Goal: Task Accomplishment & Management: Use online tool/utility

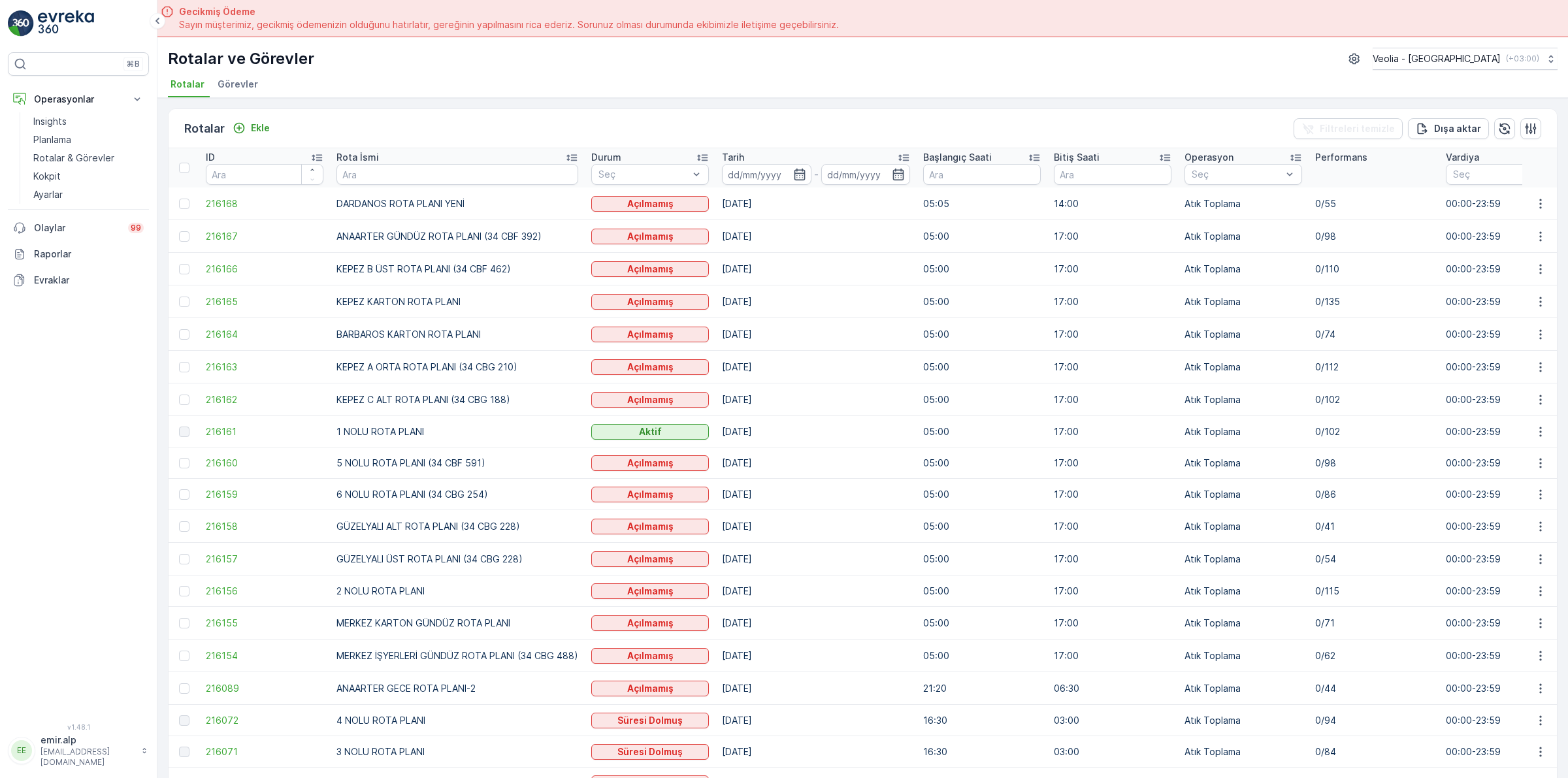
scroll to position [81, 0]
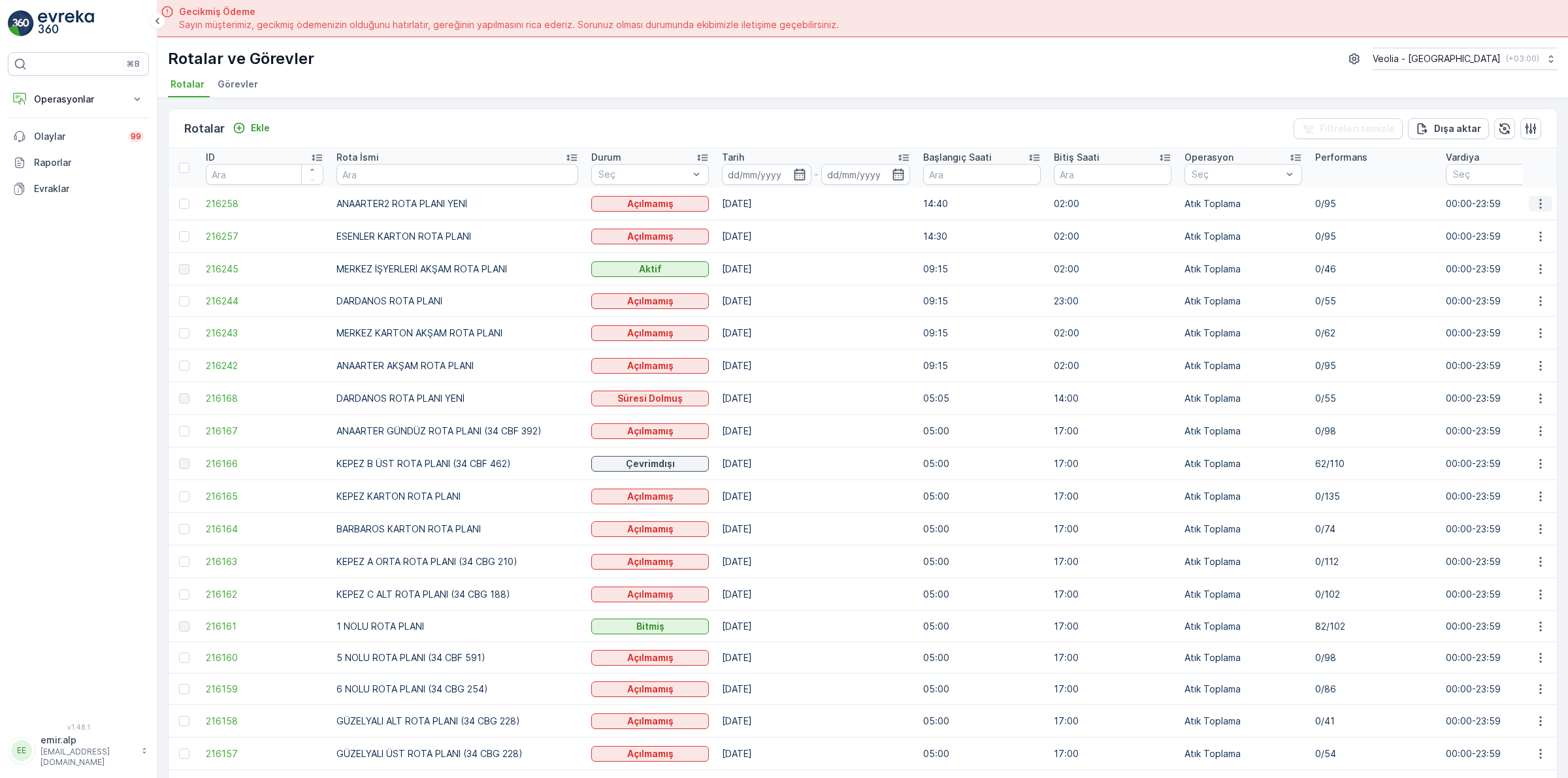
click at [1536, 201] on icon "button" at bounding box center [1540, 203] width 13 height 13
click at [1517, 277] on span "Atanan Kişiyi Değiştir" at bounding box center [1503, 277] width 91 height 13
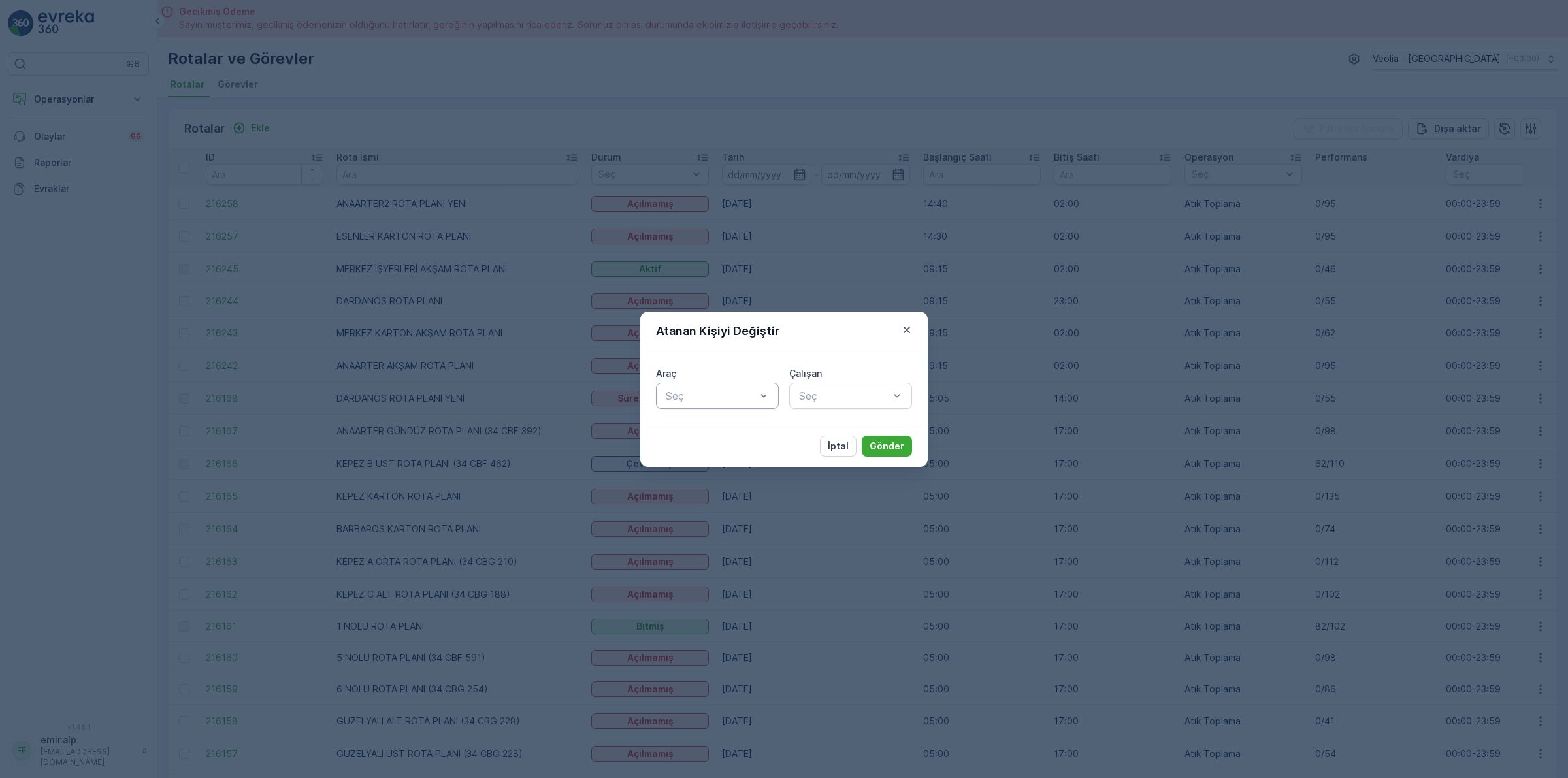
click at [688, 396] on div at bounding box center [710, 396] width 93 height 12
type input "886"
click at [711, 428] on span "34 NJA 886" at bounding box center [693, 428] width 60 height 12
click at [814, 401] on div at bounding box center [843, 396] width 93 height 12
type input "UYG"
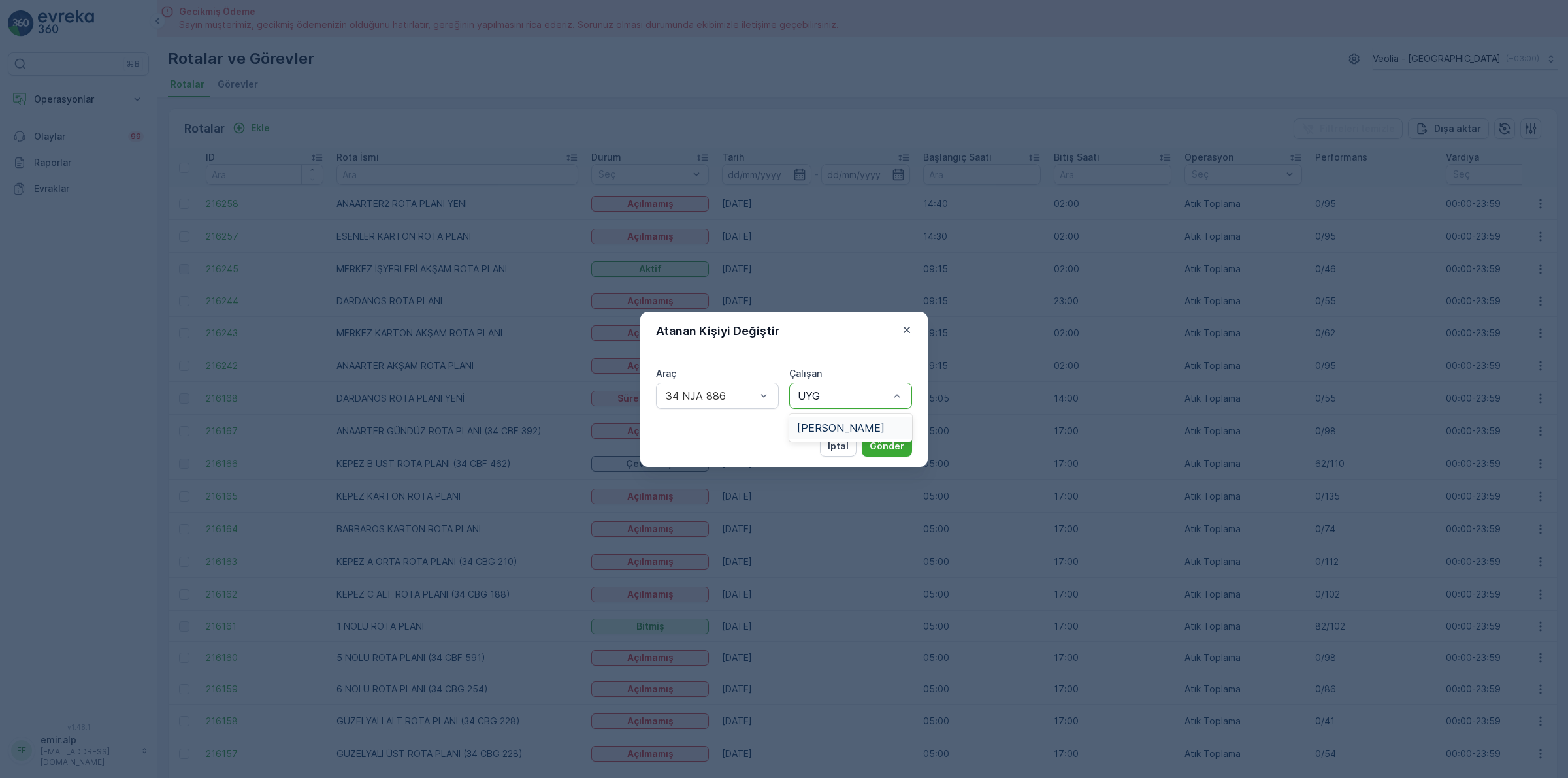
click at [801, 425] on span "[PERSON_NAME]" at bounding box center [840, 428] width 87 height 12
click at [883, 445] on p "Gönder" at bounding box center [886, 446] width 34 height 13
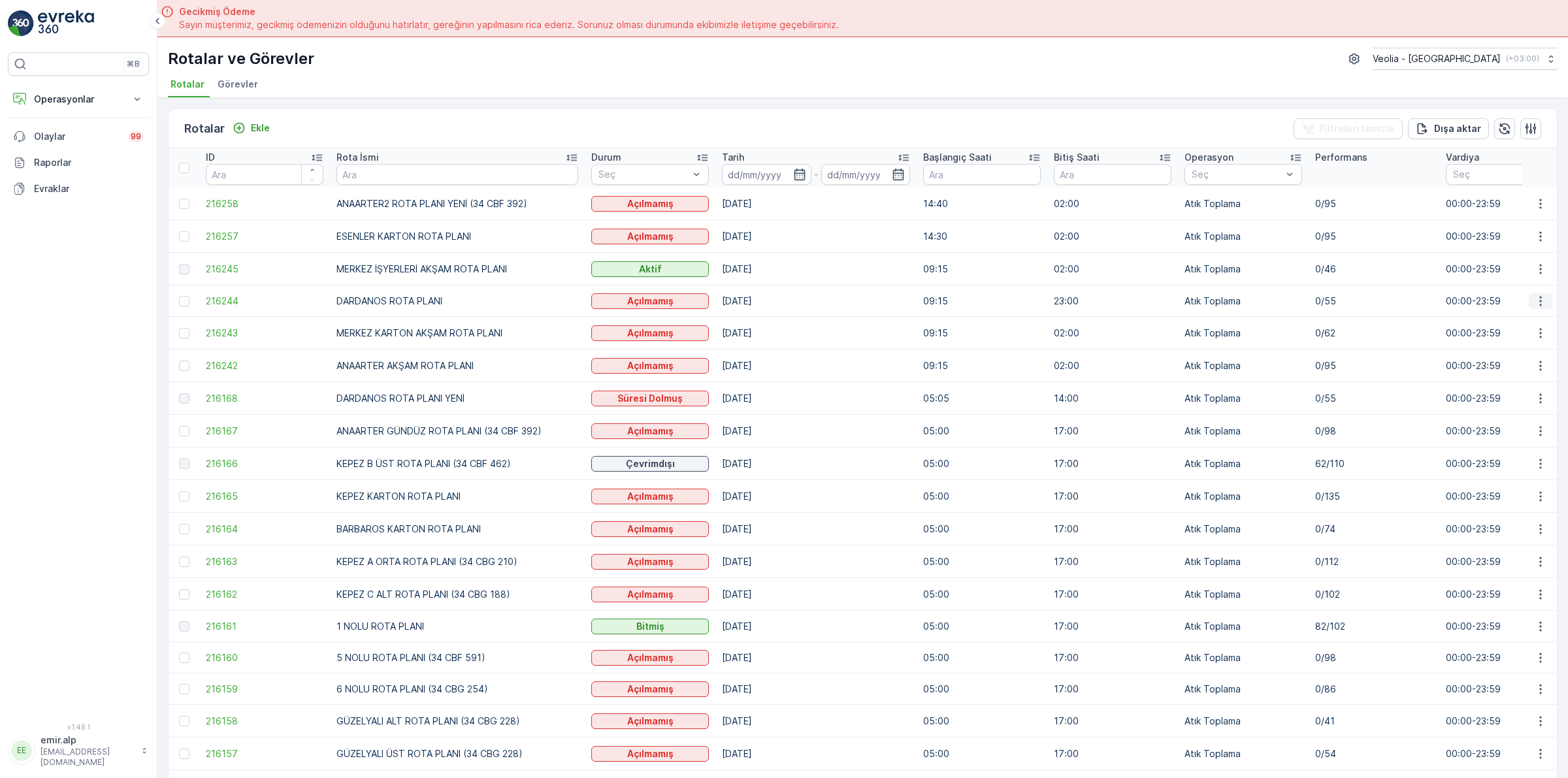
click at [1535, 304] on icon "button" at bounding box center [1540, 301] width 13 height 13
click at [1502, 376] on span "Atanan Kişiyi Değiştir" at bounding box center [1503, 375] width 91 height 13
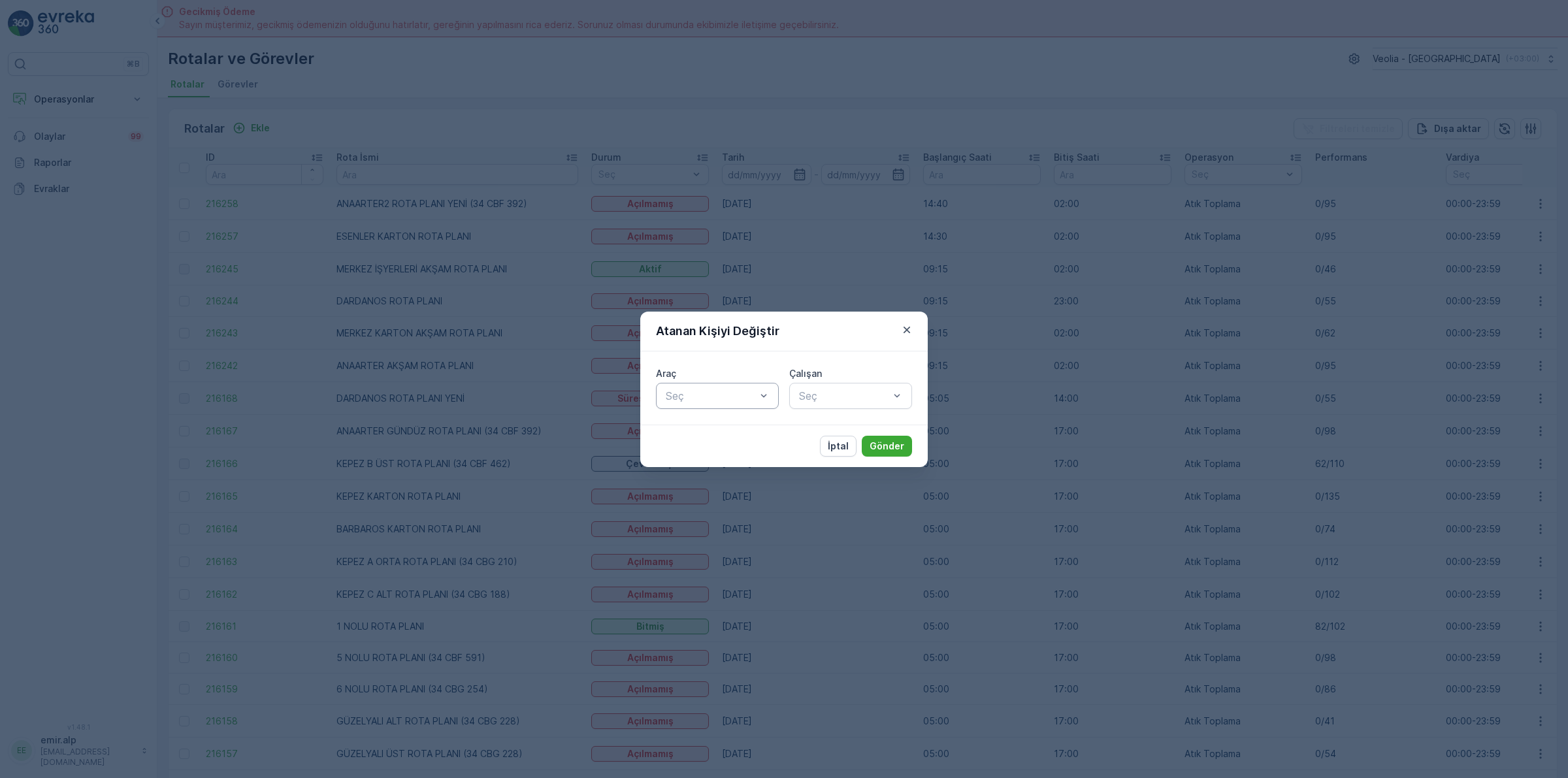
click at [712, 394] on div at bounding box center [710, 396] width 93 height 12
type input "175"
click at [726, 430] on div "34 CBG 175" at bounding box center [717, 428] width 107 height 12
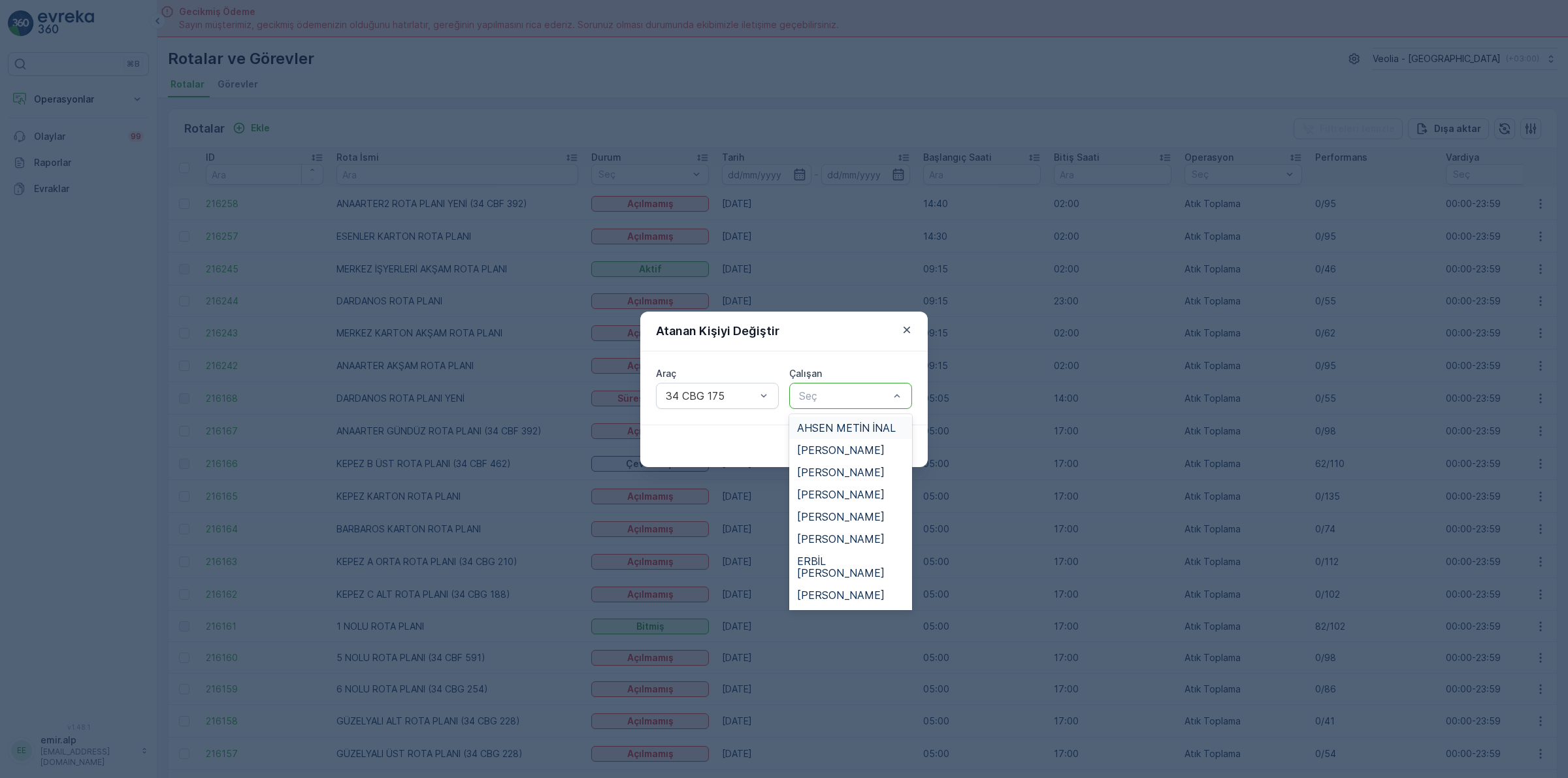
click at [827, 390] on div at bounding box center [843, 396] width 93 height 12
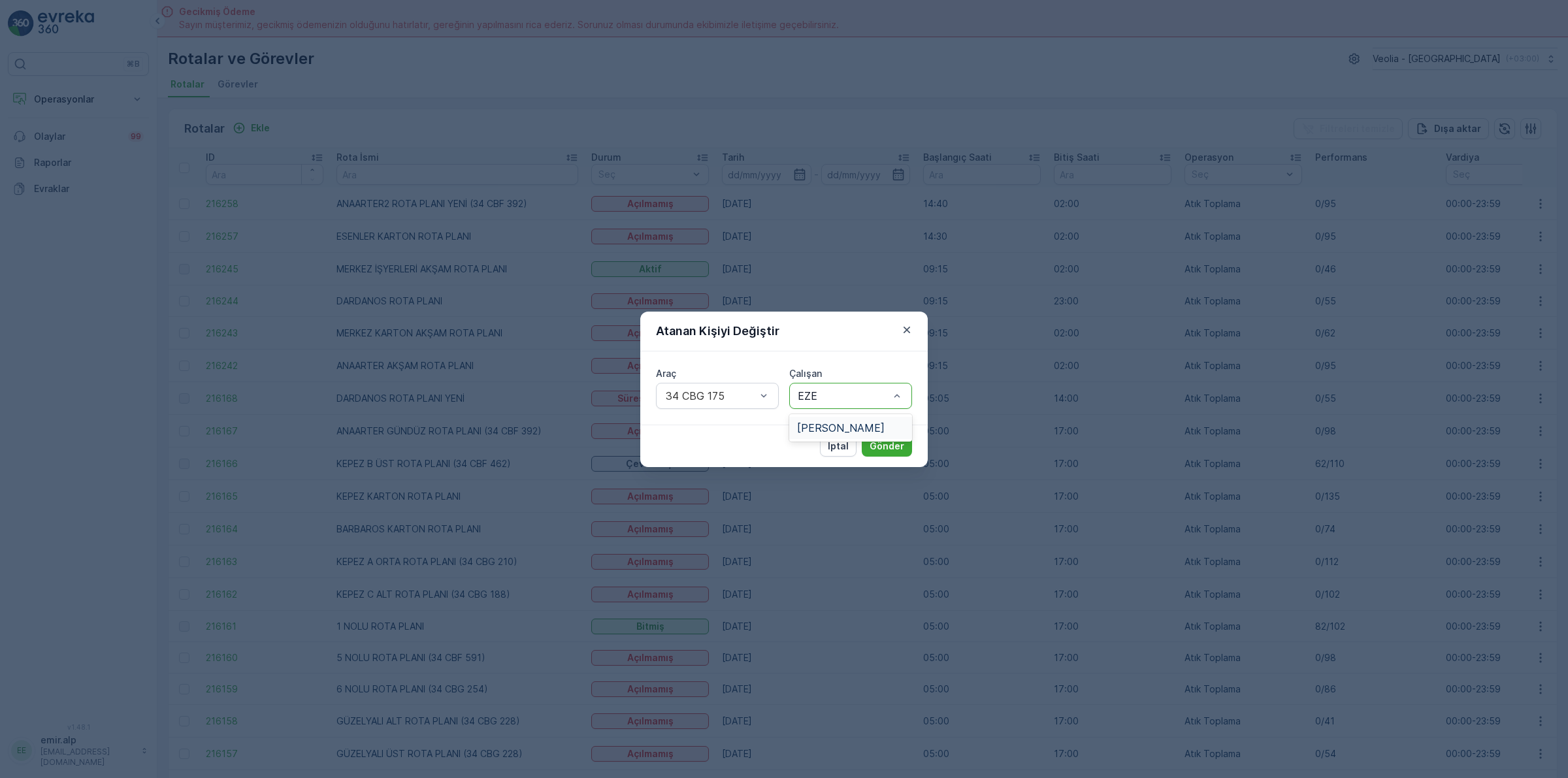
type input "EZEL"
click at [857, 423] on div "[PERSON_NAME]" at bounding box center [850, 428] width 107 height 12
click at [882, 443] on p "Gönder" at bounding box center [886, 446] width 34 height 13
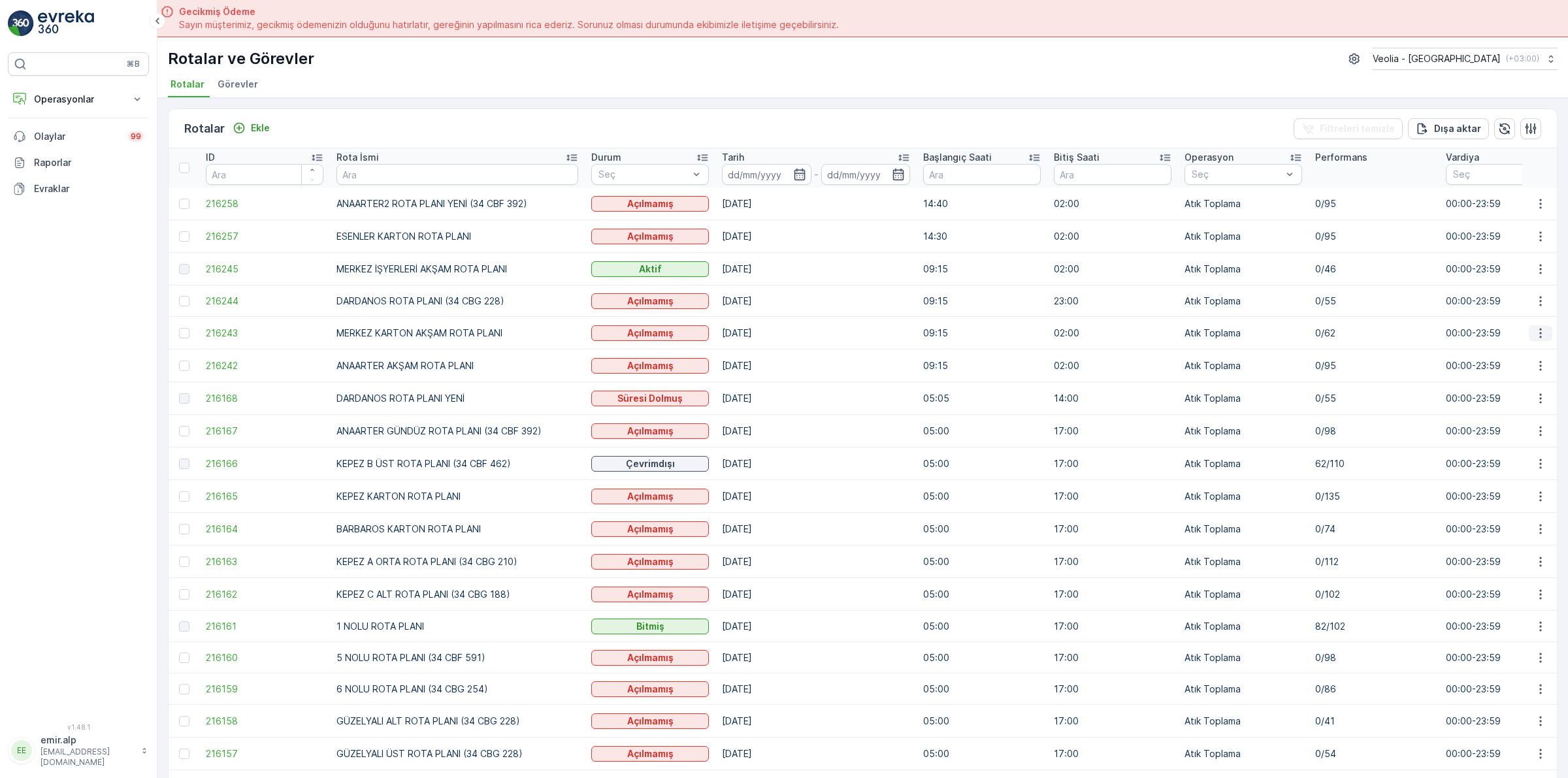
click at [1534, 331] on icon "button" at bounding box center [1540, 332] width 13 height 13
click at [1512, 411] on span "Atanan Kişiyi Değiştir" at bounding box center [1503, 408] width 91 height 13
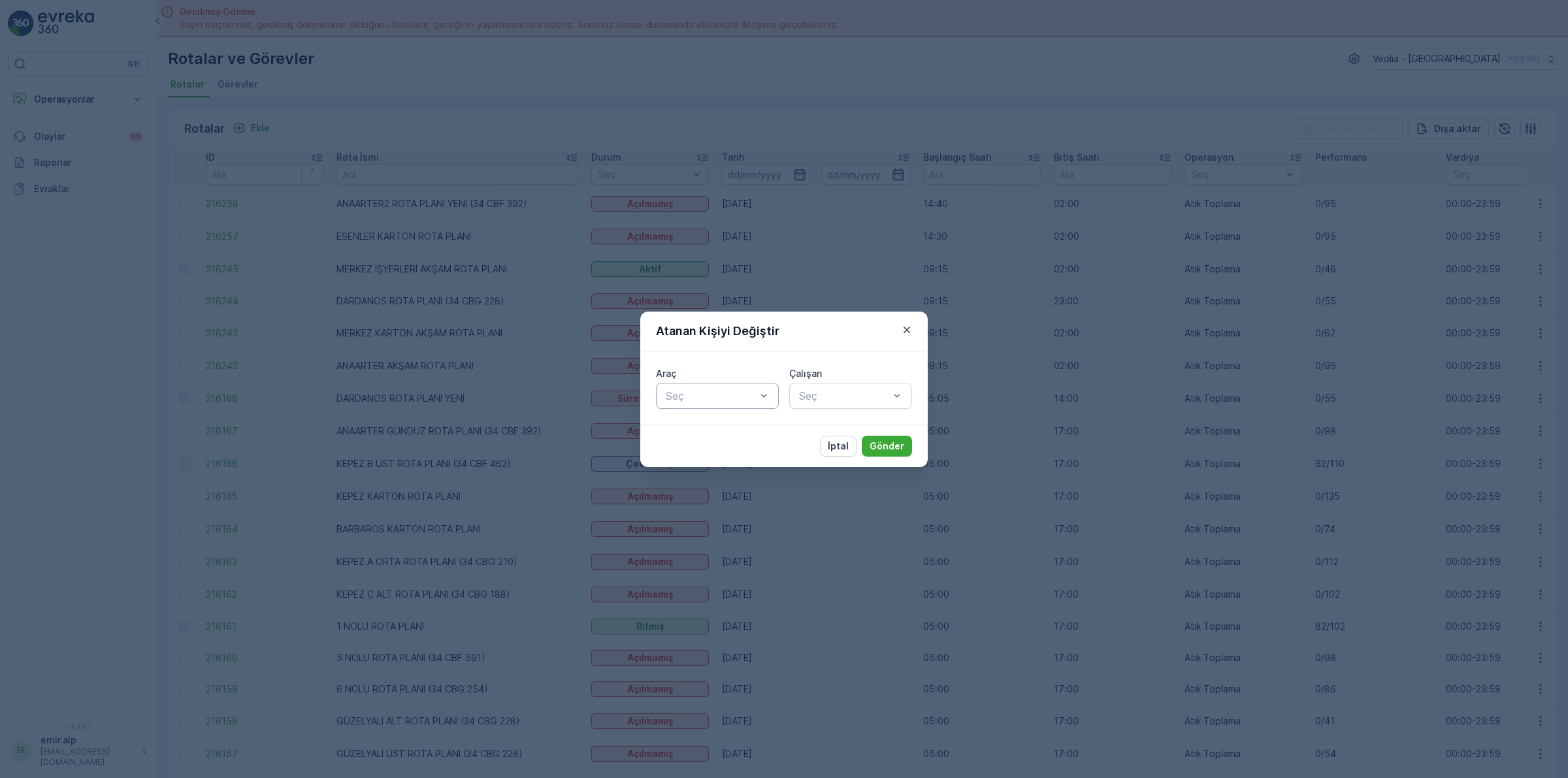
click at [707, 397] on div at bounding box center [710, 396] width 93 height 12
type input "316"
click at [754, 425] on div "34 NGP 316" at bounding box center [717, 428] width 107 height 12
click at [809, 391] on div at bounding box center [843, 396] width 93 height 12
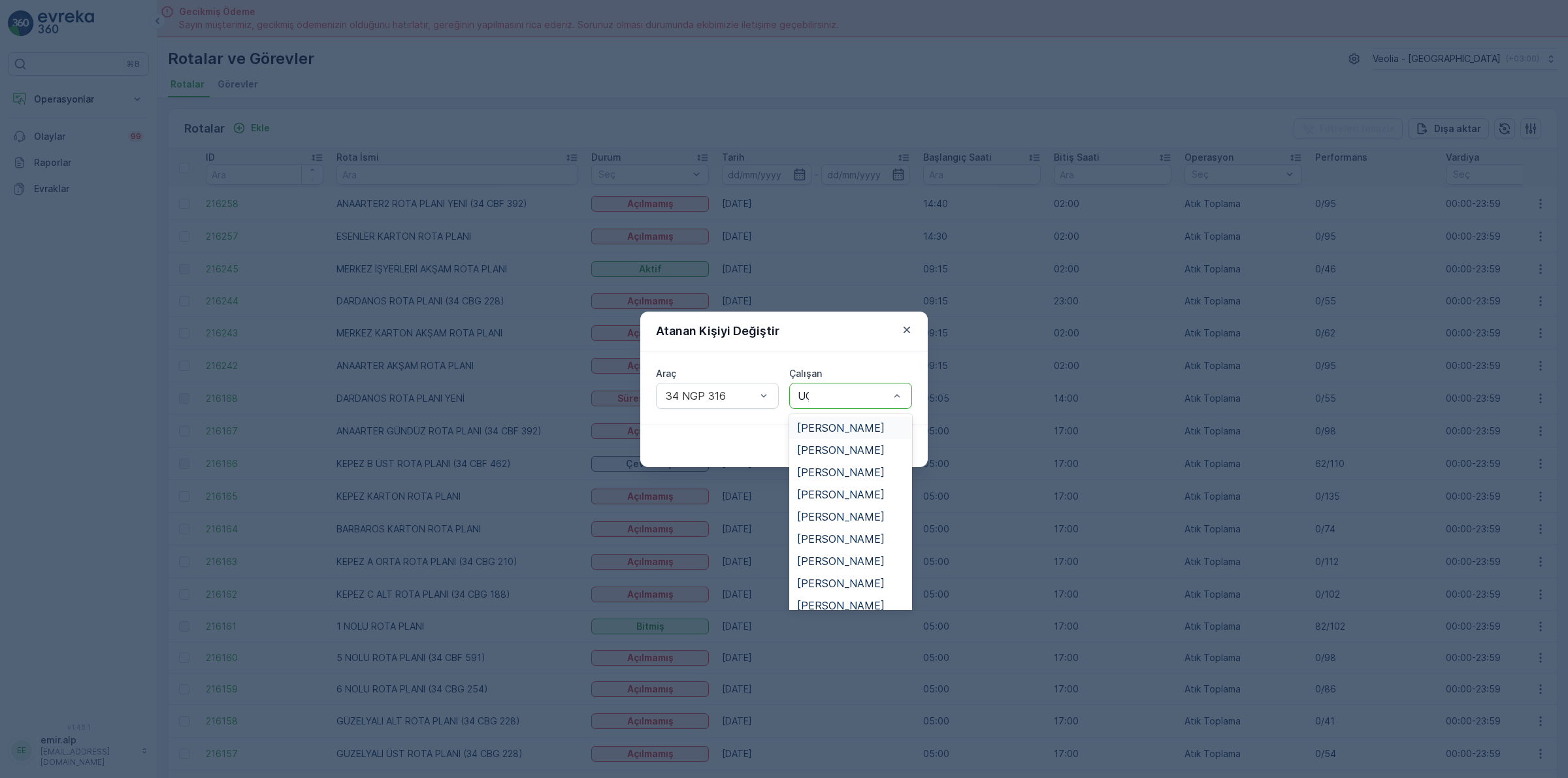
type input "UÇA"
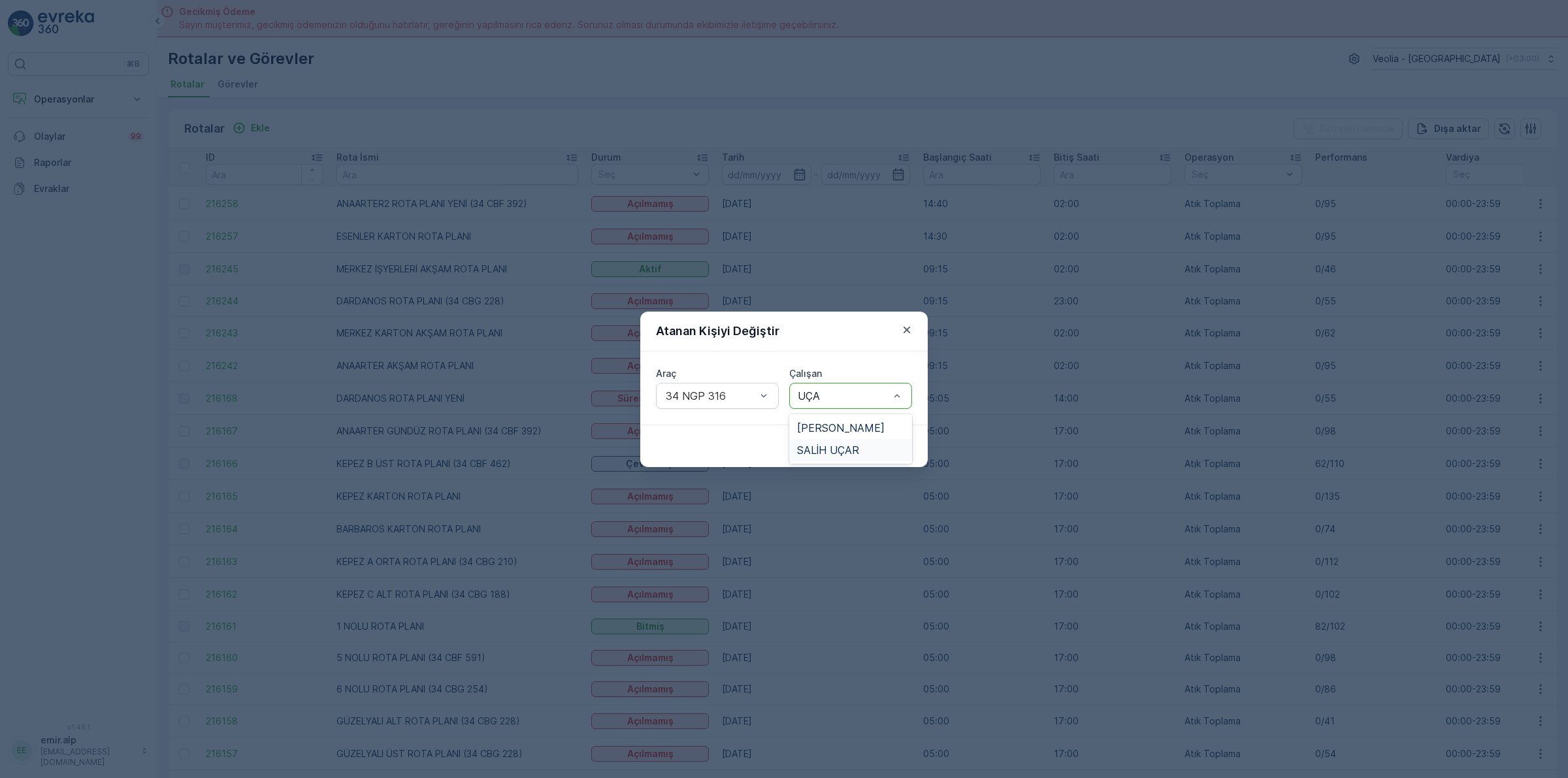
click at [860, 457] on div "SALİH UÇAR" at bounding box center [850, 451] width 107 height 12
click at [879, 443] on p "Gönder" at bounding box center [886, 446] width 34 height 13
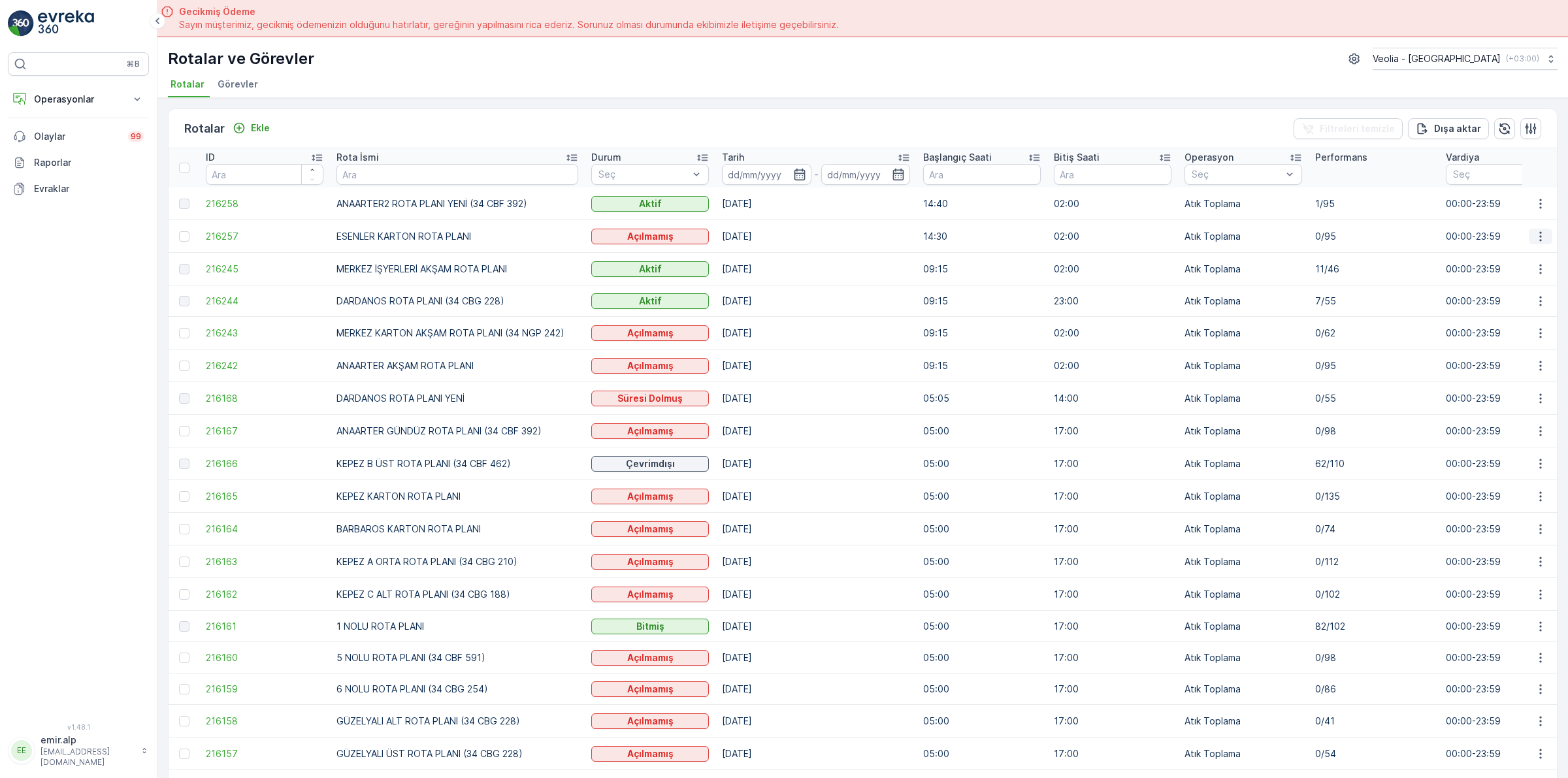
click at [1540, 233] on icon "button" at bounding box center [1540, 236] width 13 height 13
click at [1507, 311] on span "Atanan Kişiyi Değiştir" at bounding box center [1503, 311] width 91 height 13
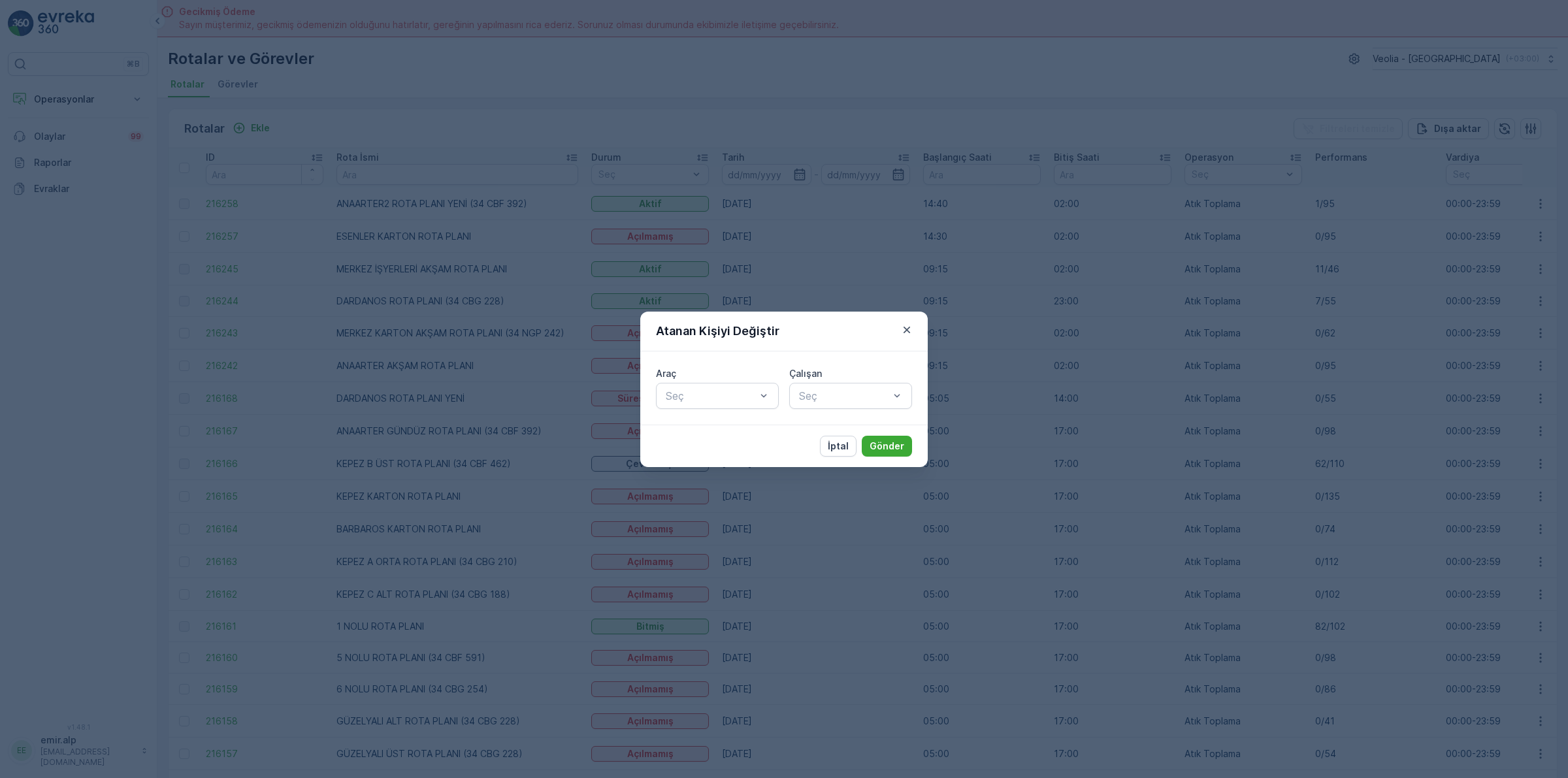
click at [744, 401] on div at bounding box center [710, 396] width 93 height 12
type input "462"
click at [716, 430] on span "34 CBF 462" at bounding box center [693, 428] width 60 height 12
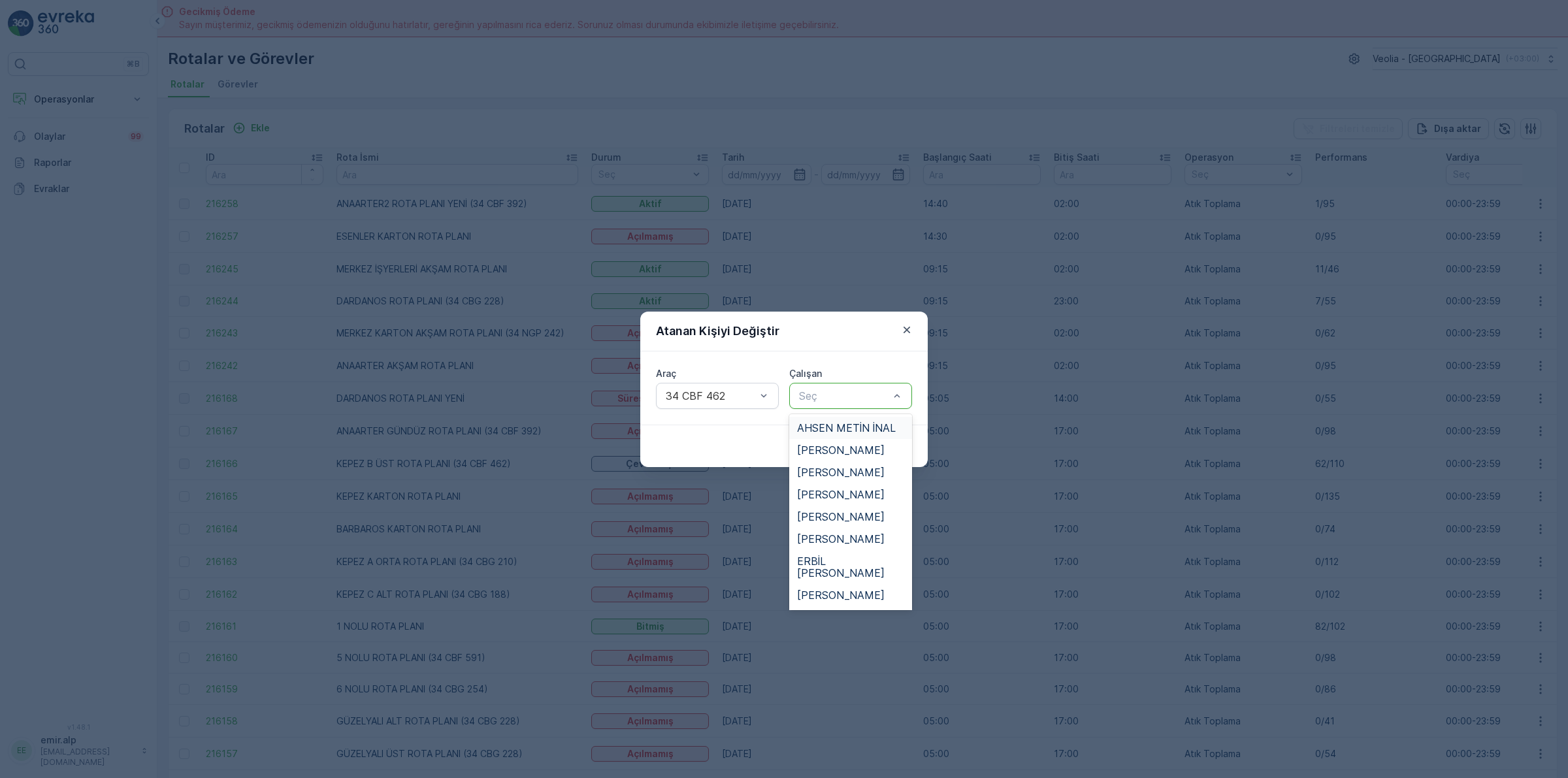
click at [817, 390] on div at bounding box center [843, 396] width 93 height 12
type input "ER"
click at [852, 429] on span "ERBİL [PERSON_NAME]" at bounding box center [850, 434] width 107 height 24
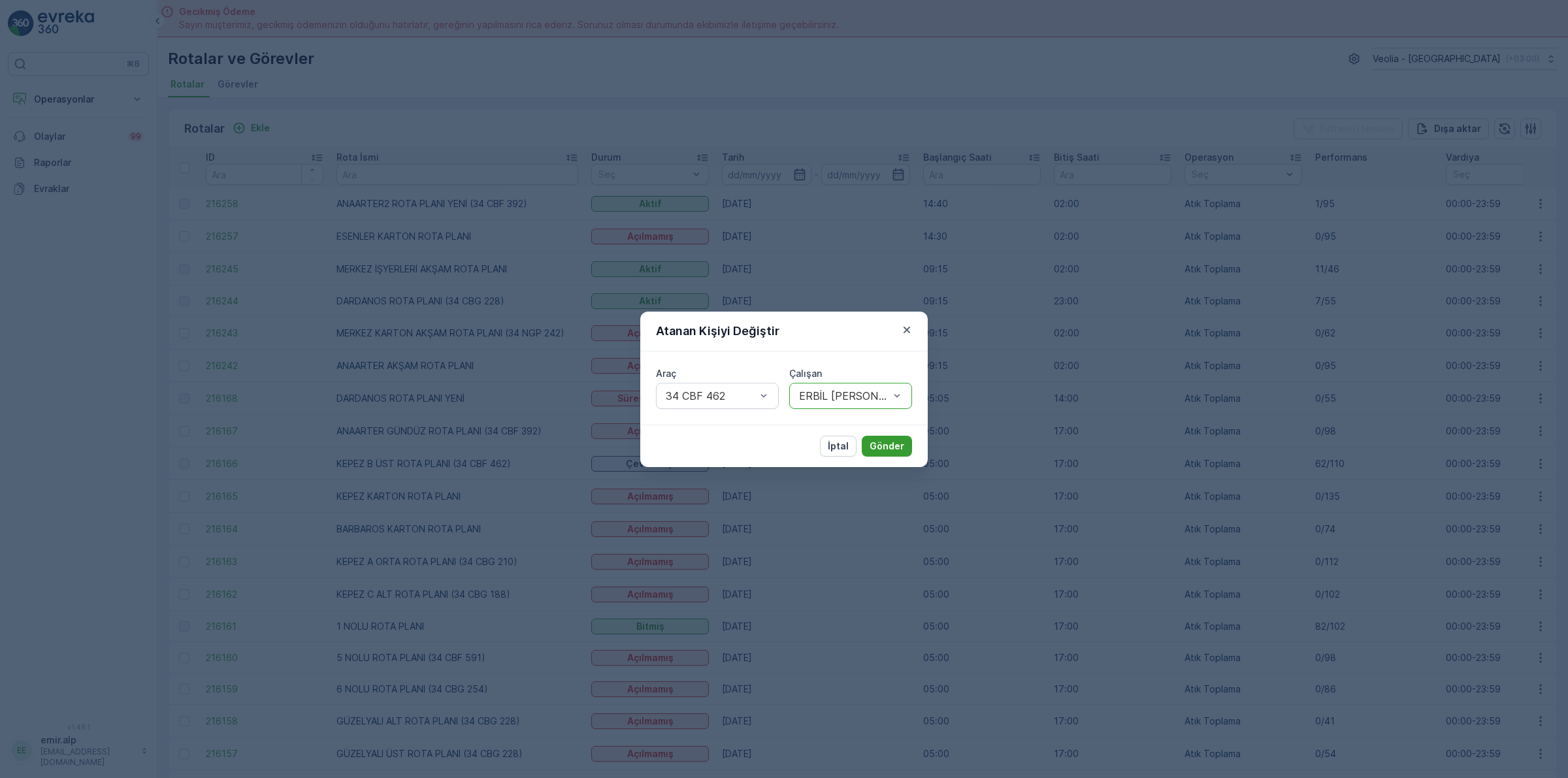
click at [879, 445] on p "Gönder" at bounding box center [886, 446] width 34 height 13
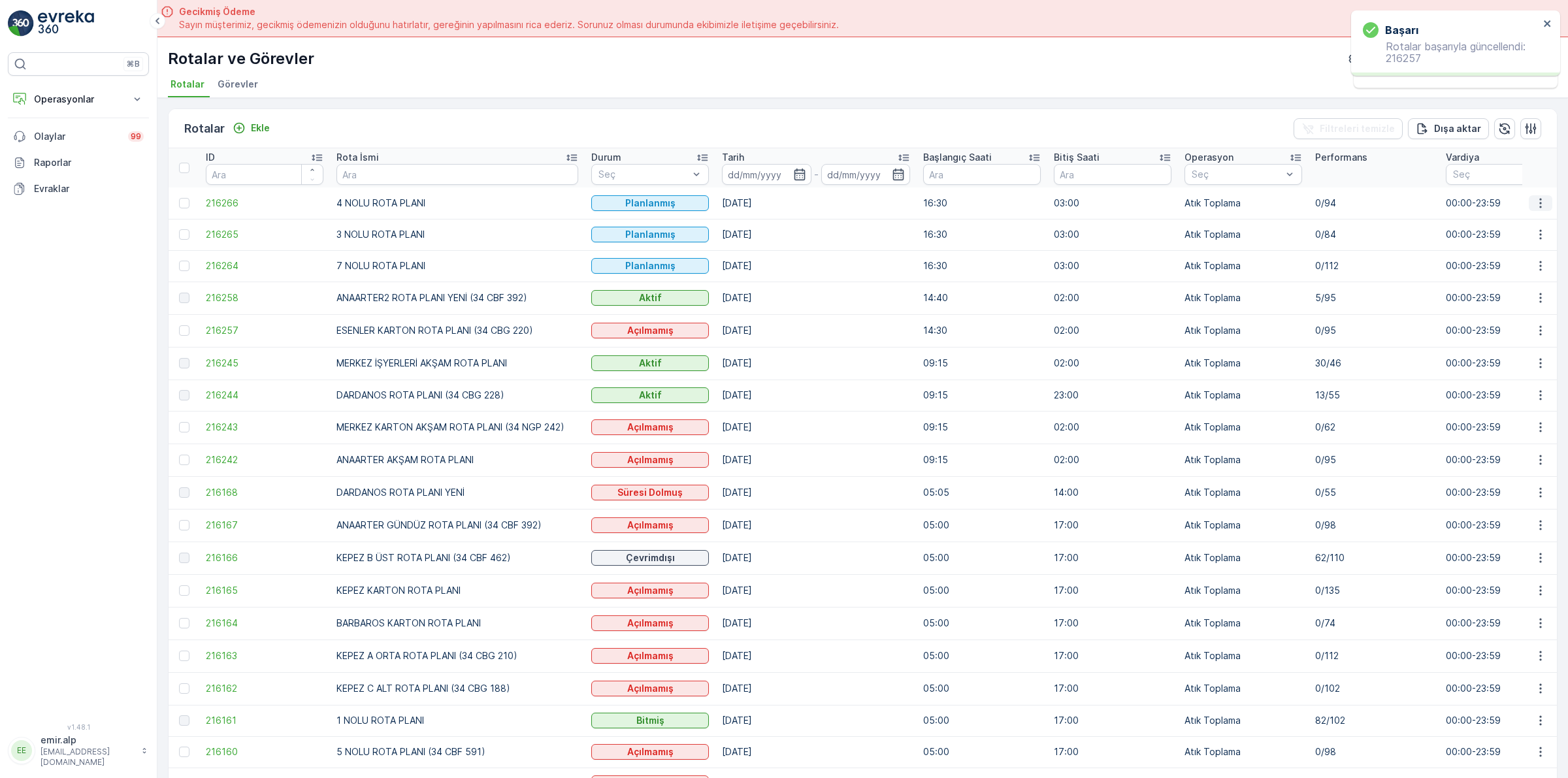
click at [1543, 203] on icon "button" at bounding box center [1540, 203] width 13 height 13
click at [1522, 281] on span "Atanan Kişiyi Değiştir" at bounding box center [1503, 277] width 91 height 13
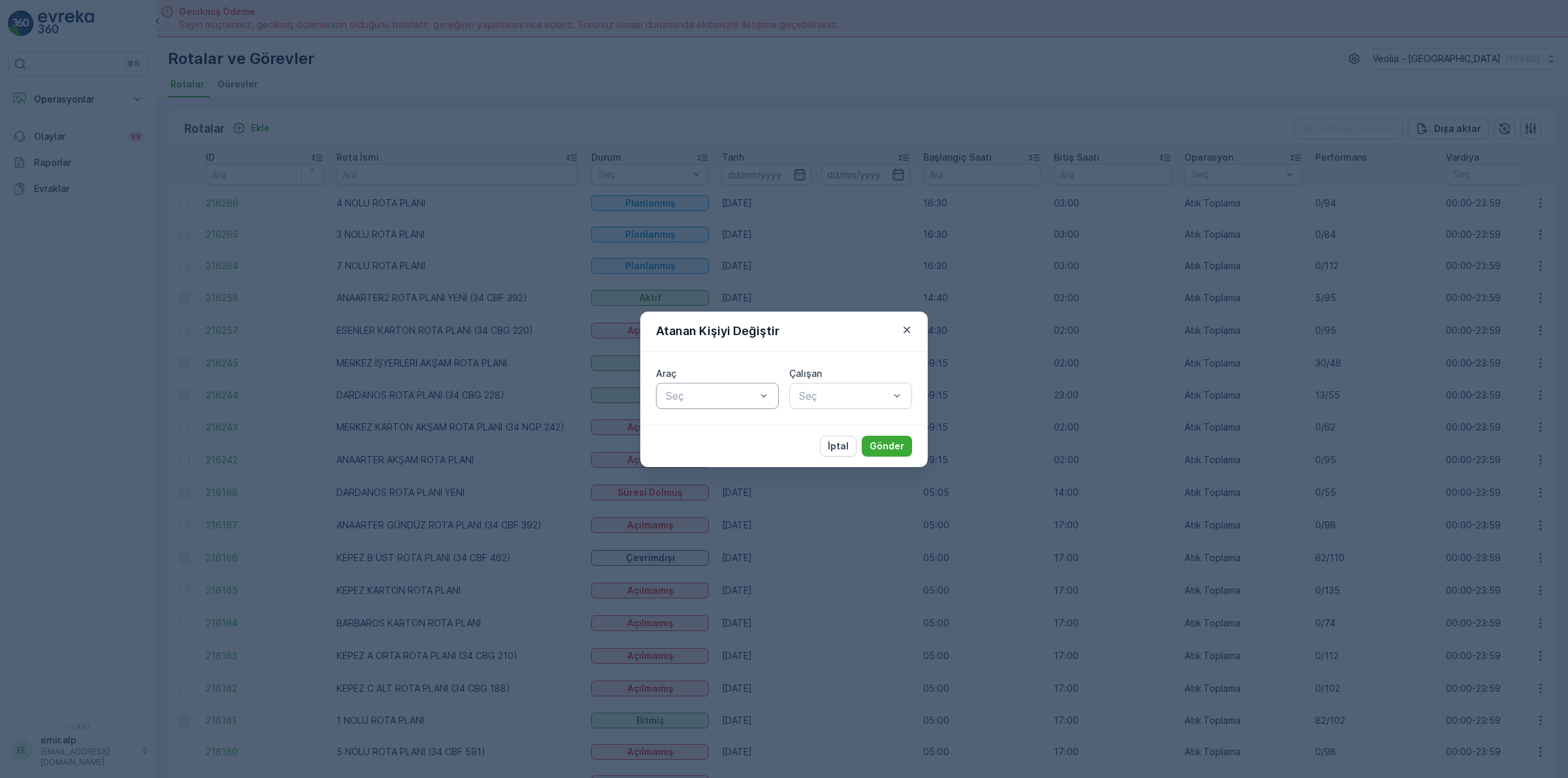
click at [775, 396] on div "Seç" at bounding box center [717, 396] width 122 height 26
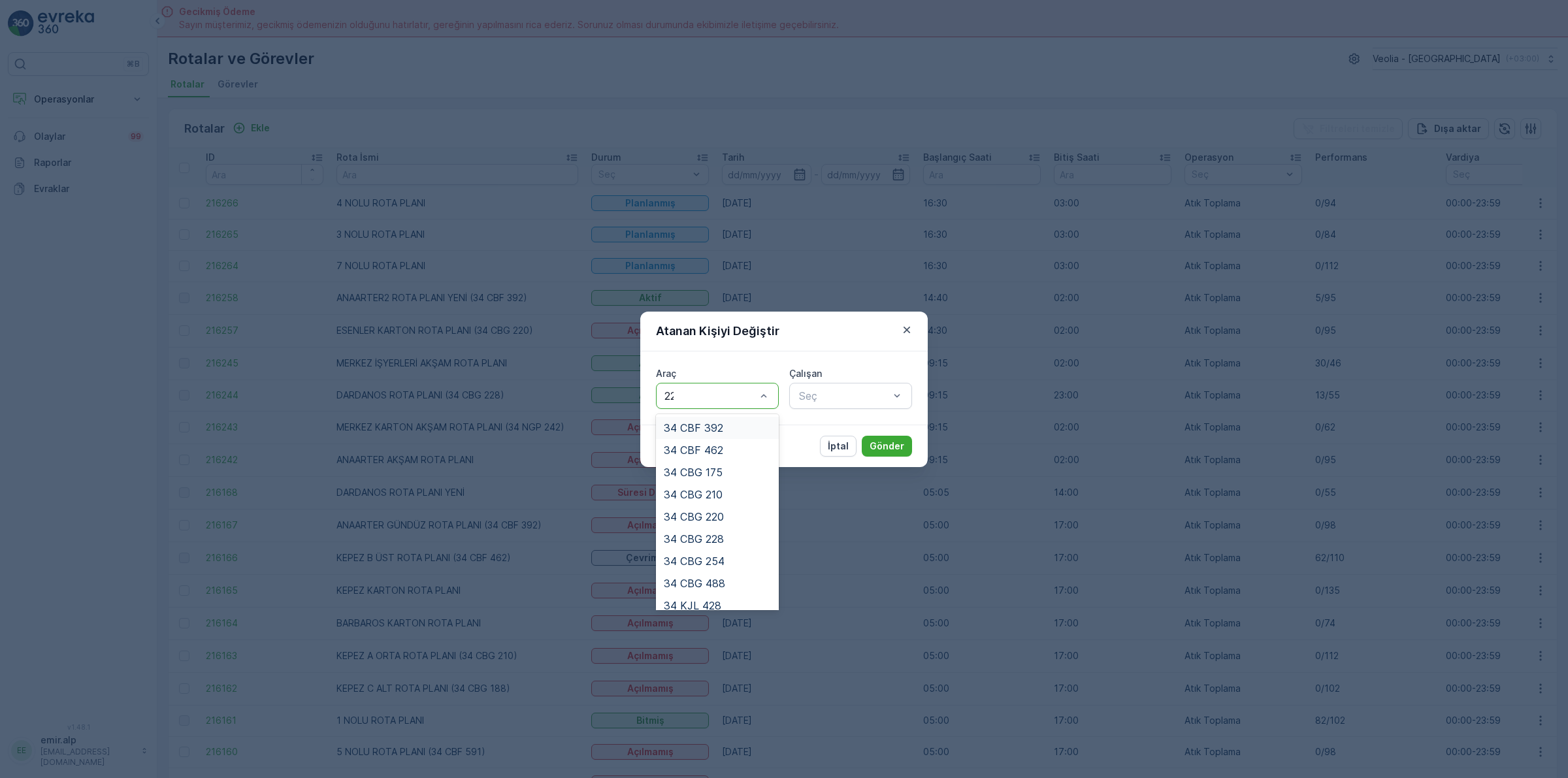
type input "220"
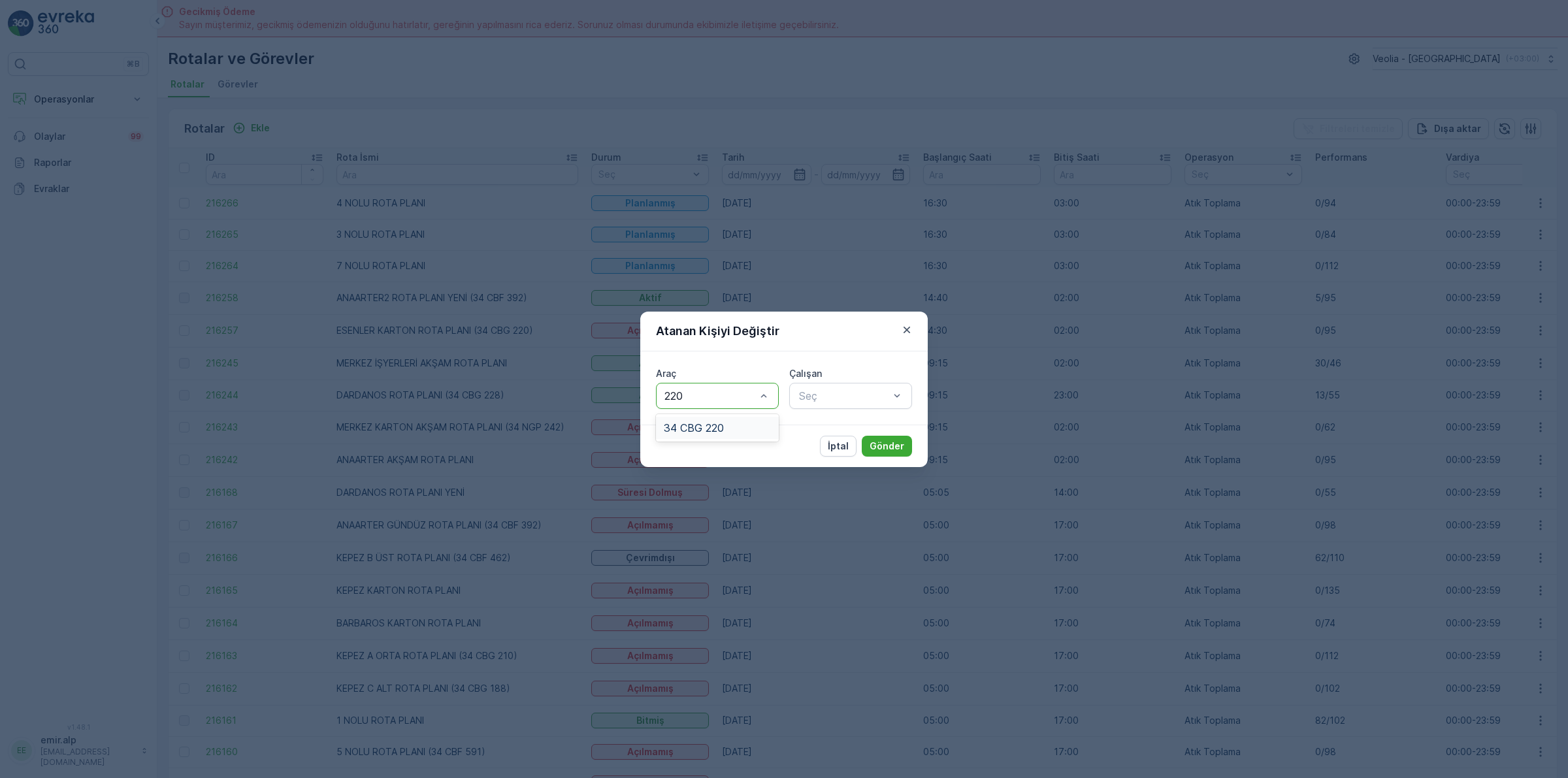
drag, startPoint x: 736, startPoint y: 418, endPoint x: 746, endPoint y: 429, distance: 14.9
click at [736, 425] on div "34 CBG 220" at bounding box center [717, 428] width 122 height 23
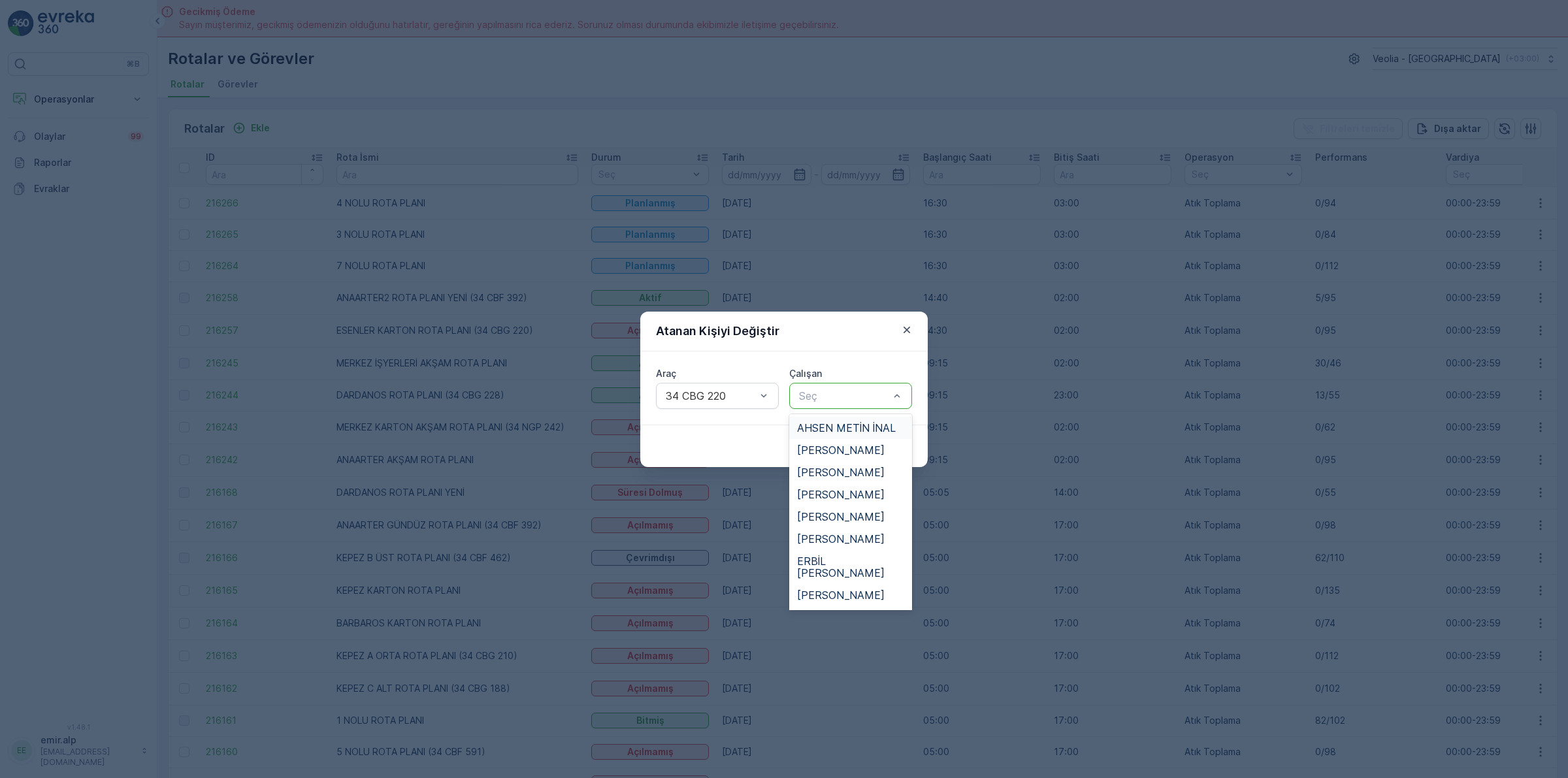
click at [820, 399] on div at bounding box center [843, 396] width 93 height 12
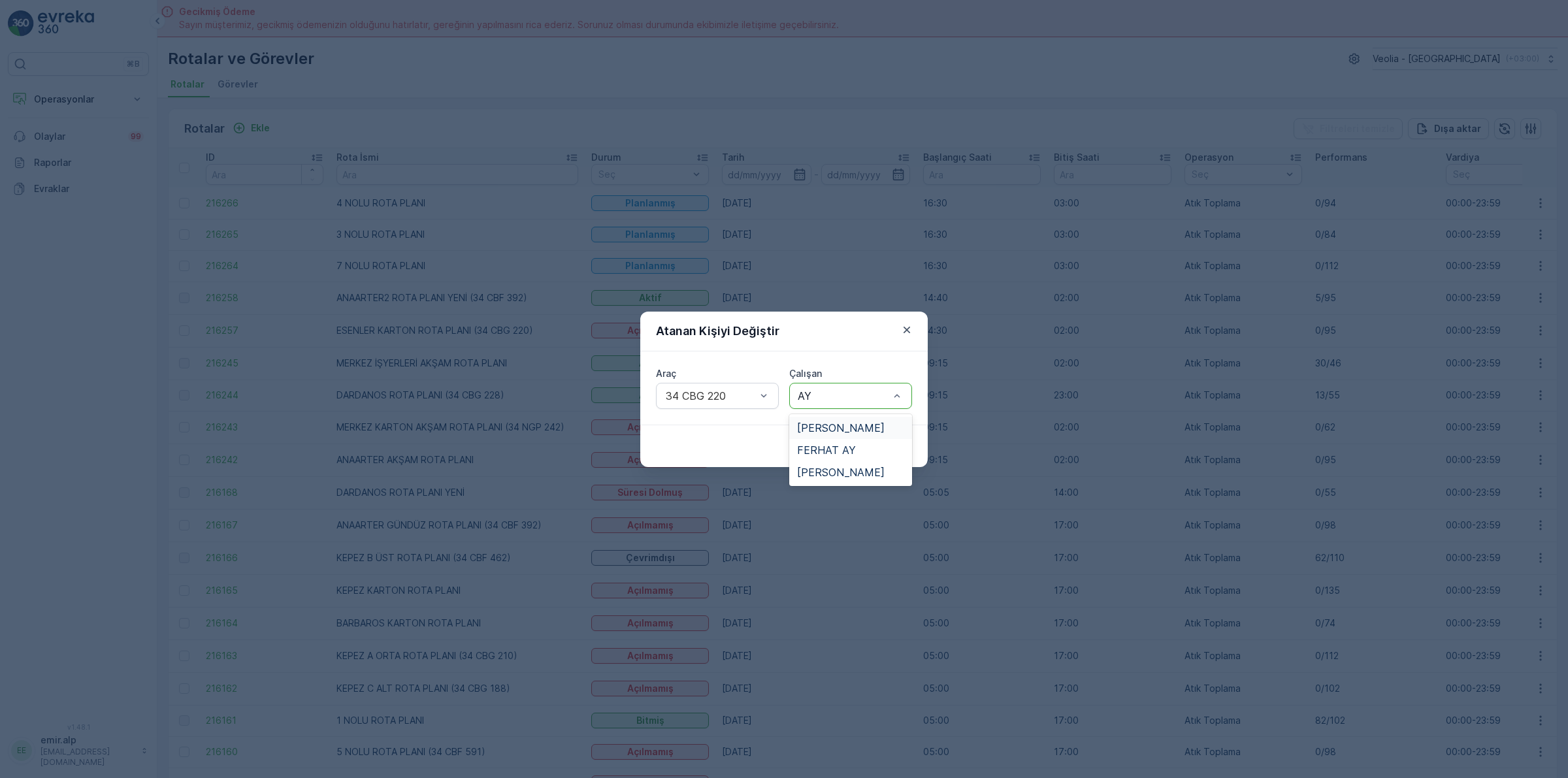
type input "AYD"
click at [848, 457] on div "[PERSON_NAME]" at bounding box center [850, 450] width 122 height 23
click at [872, 445] on p "Gönder" at bounding box center [886, 446] width 34 height 13
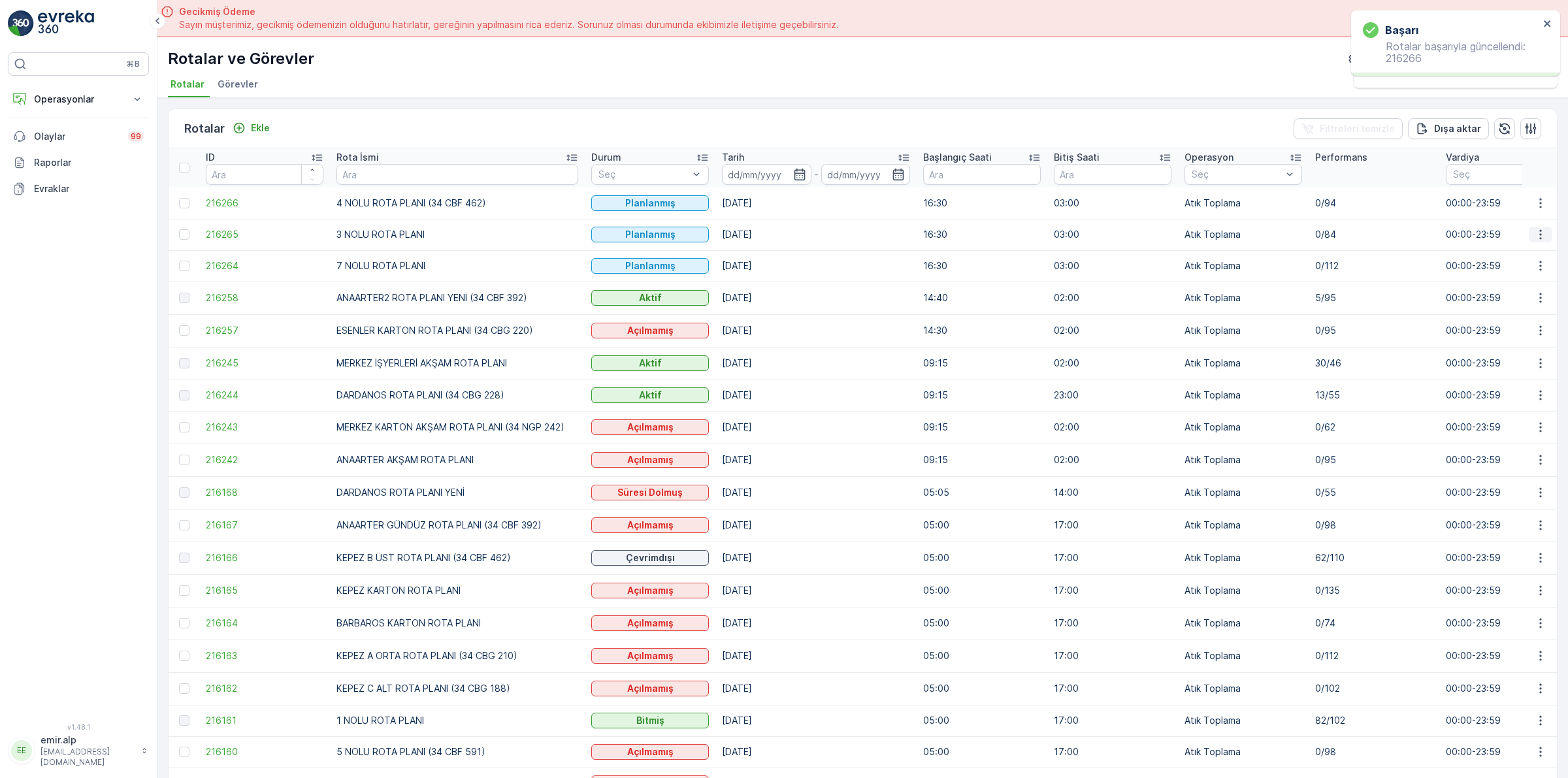
click at [1534, 236] on icon "button" at bounding box center [1540, 234] width 13 height 13
click at [1533, 311] on span "Atanan Kişiyi Değiştir" at bounding box center [1503, 309] width 91 height 13
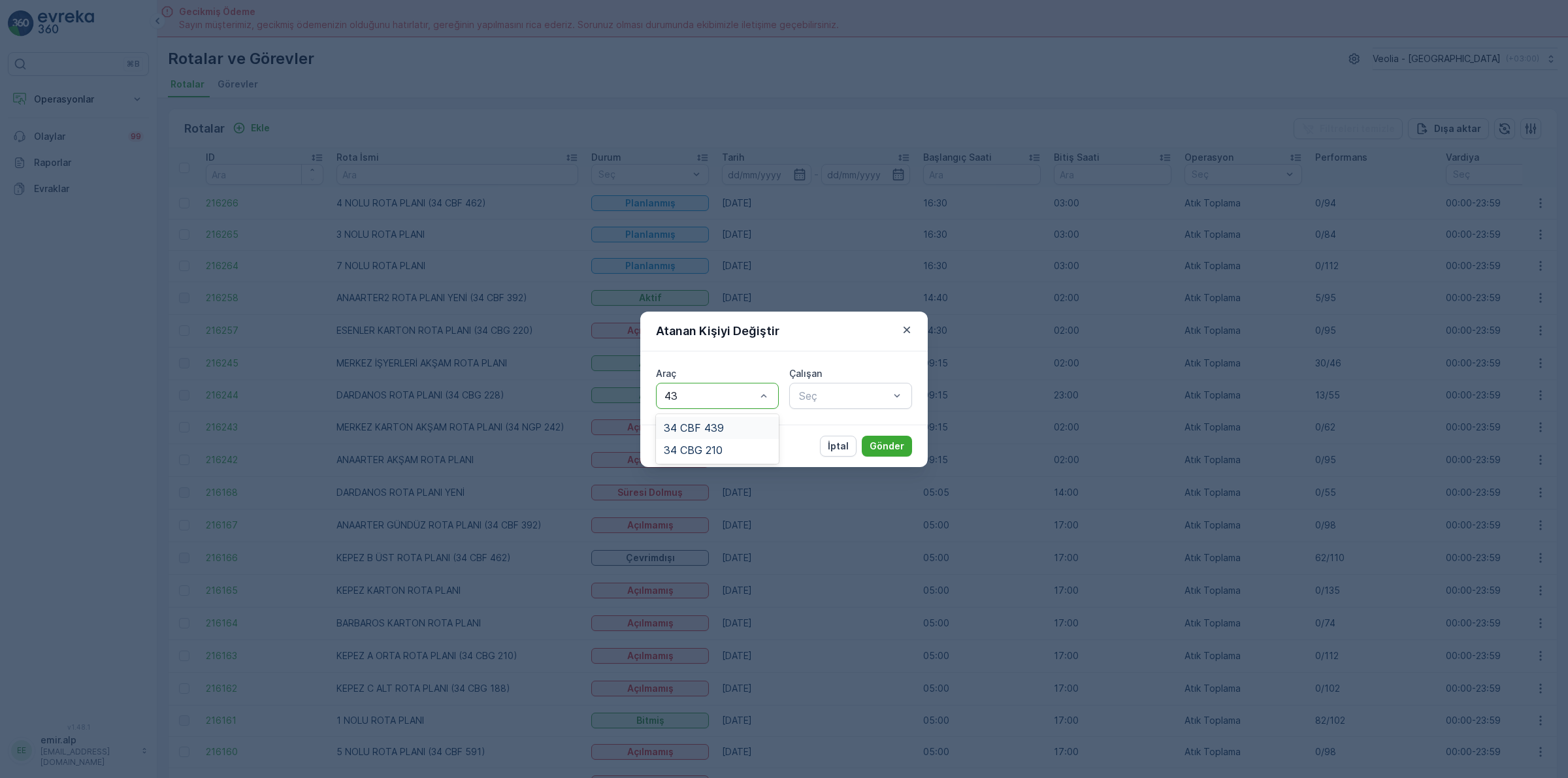
type input "439"
click at [756, 420] on div "34 CBF 439" at bounding box center [717, 428] width 122 height 23
click at [868, 378] on div "Çalışan" at bounding box center [850, 373] width 122 height 13
click at [864, 397] on div at bounding box center [843, 396] width 93 height 12
type input "ÜNAL"
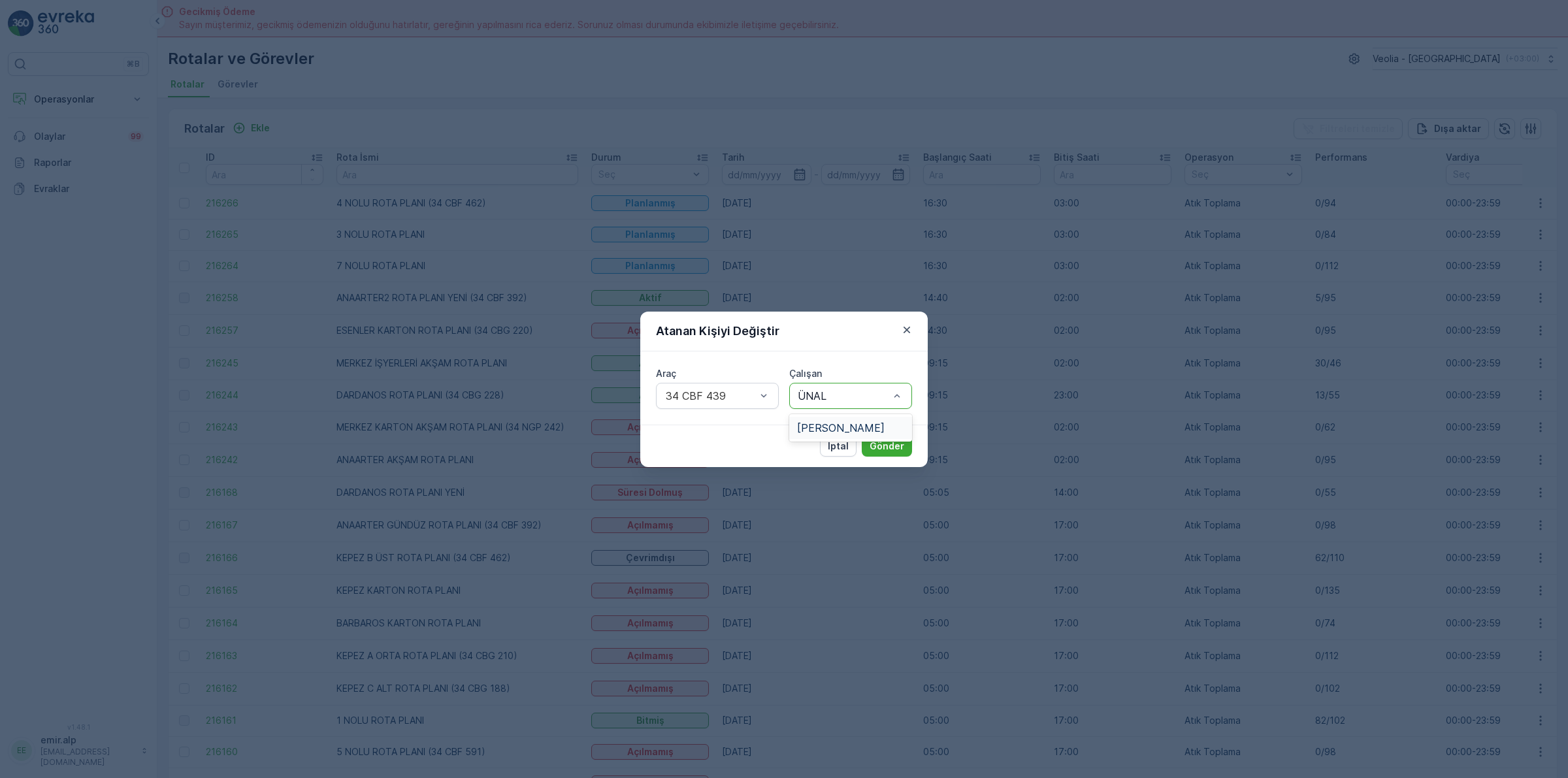
click at [853, 433] on span "[PERSON_NAME]" at bounding box center [840, 428] width 87 height 12
click at [877, 451] on p "Gönder" at bounding box center [886, 446] width 34 height 13
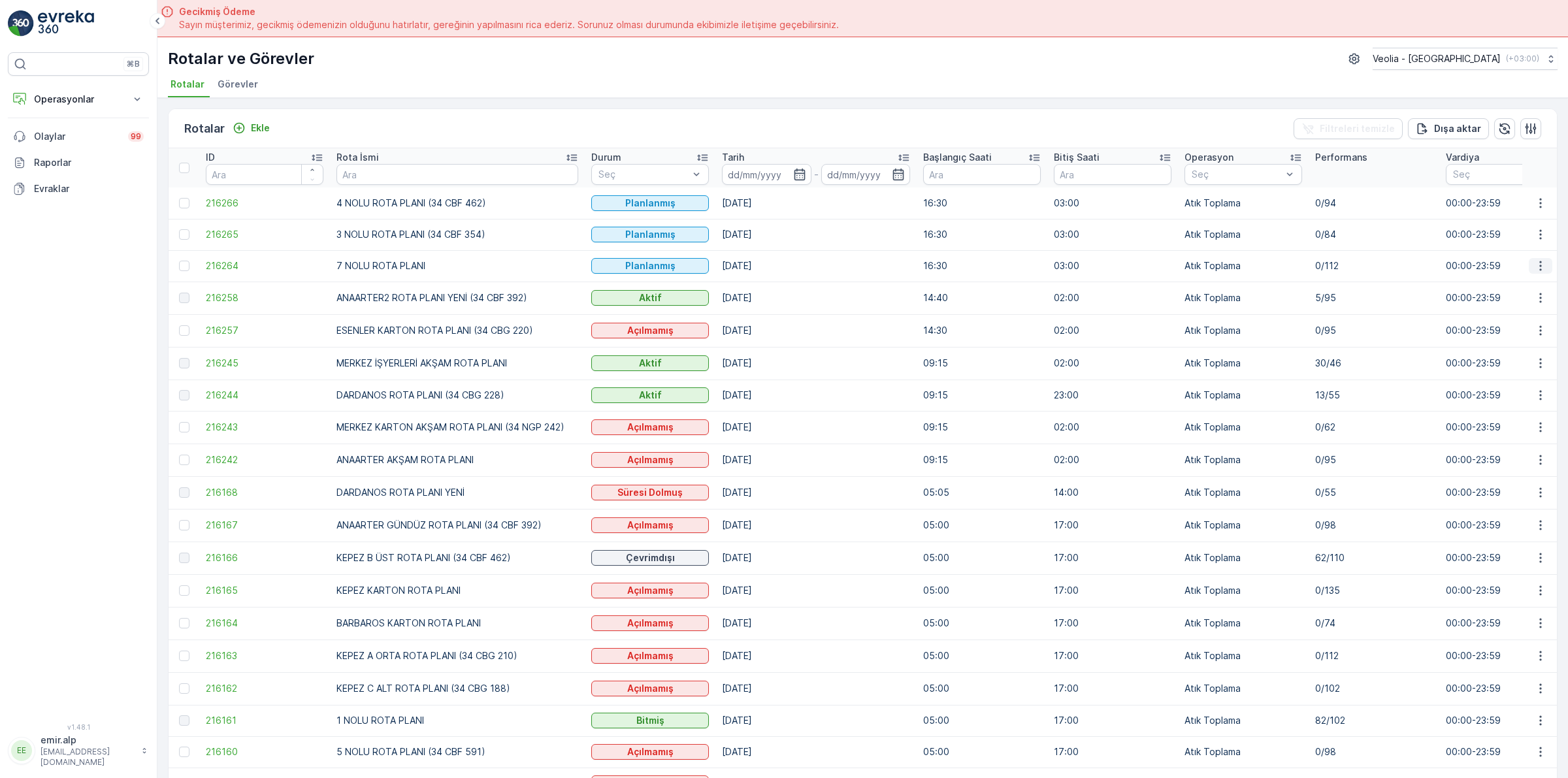
click at [1541, 269] on icon "button" at bounding box center [1540, 266] width 13 height 13
click at [1521, 336] on span "Atanan Kişiyi Değiştir" at bounding box center [1503, 340] width 91 height 13
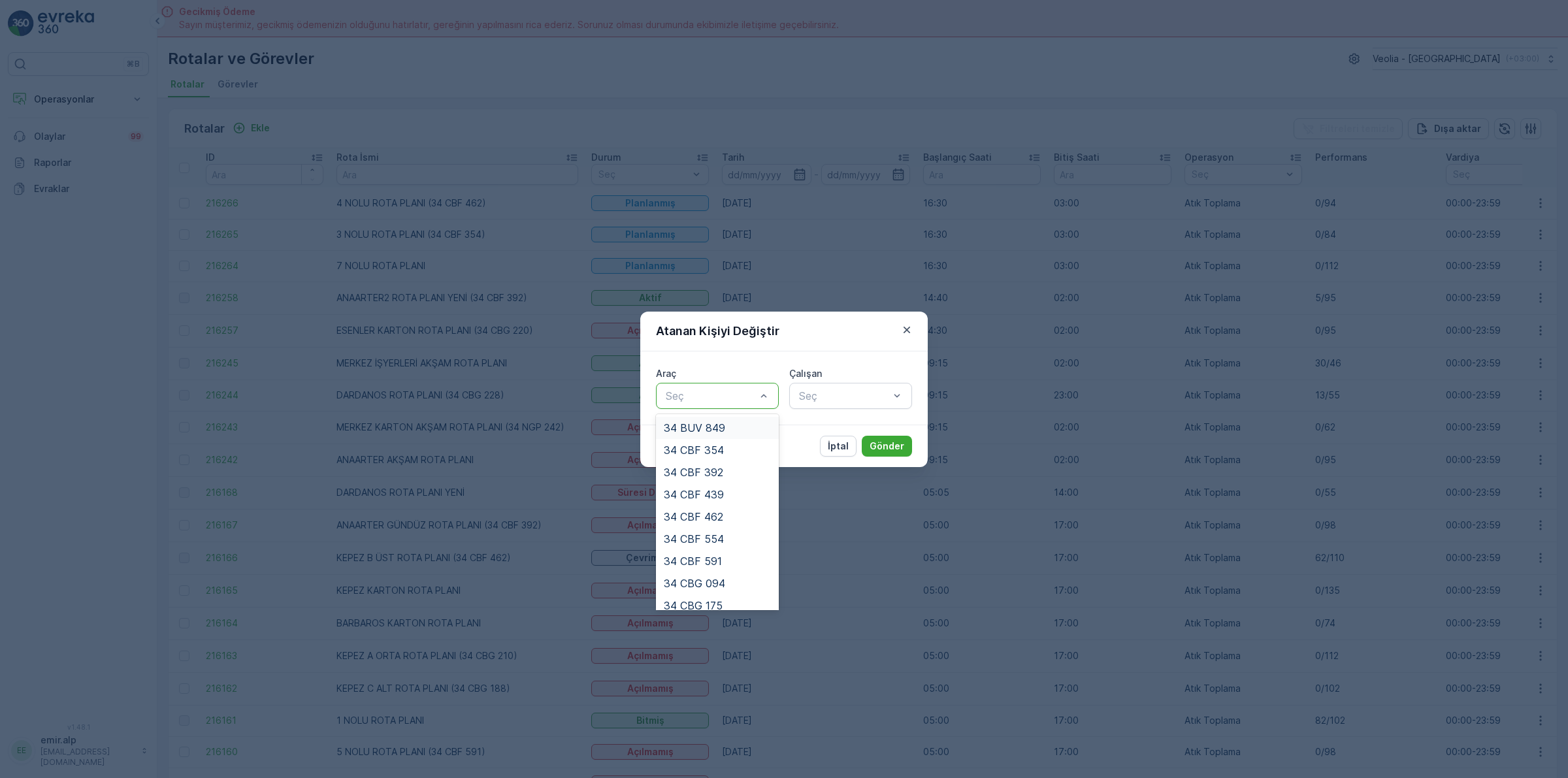
click at [746, 406] on div "Seç" at bounding box center [717, 396] width 122 height 26
type input "210"
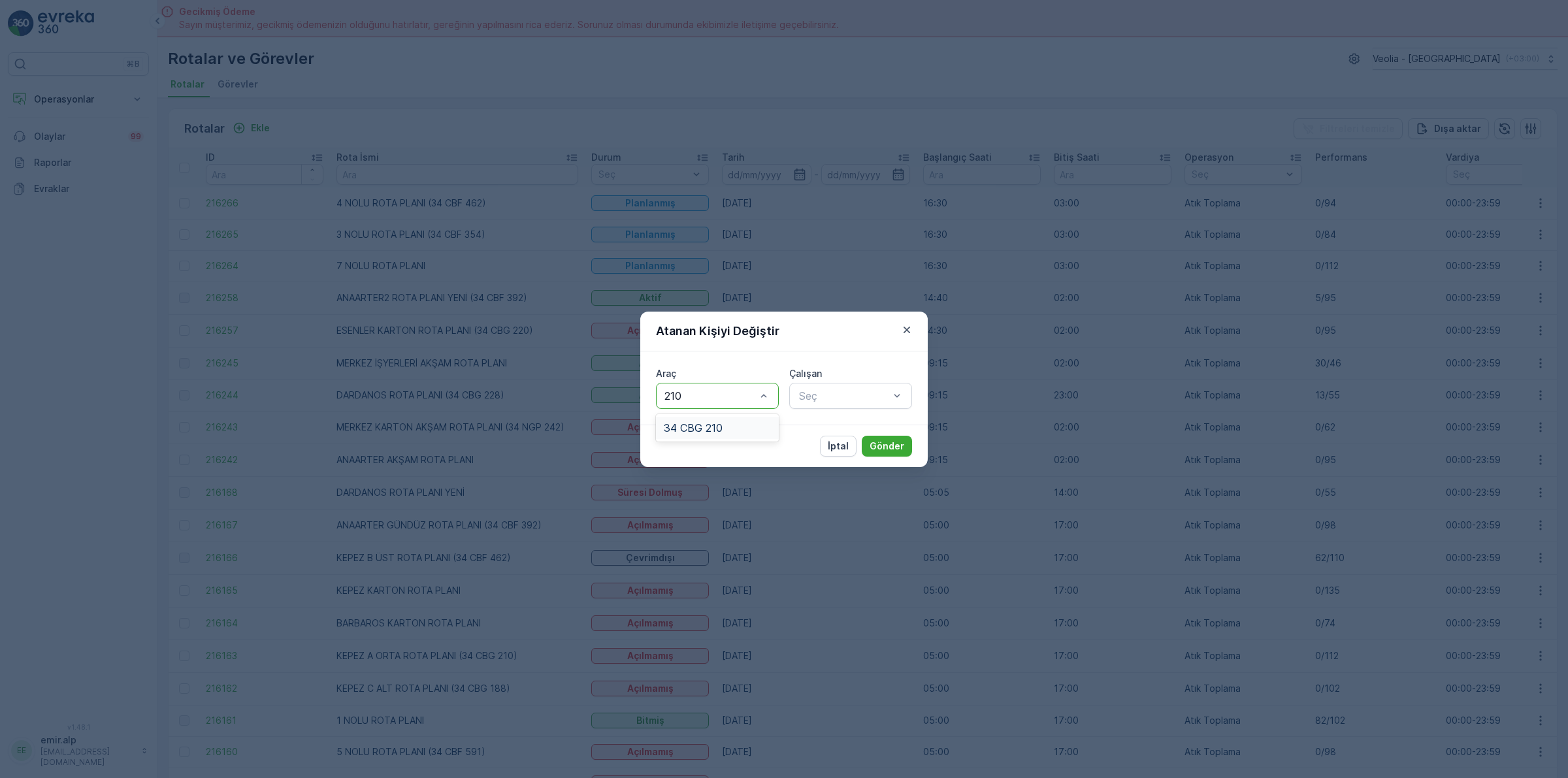
click at [739, 433] on div "34 CBG 210" at bounding box center [717, 428] width 122 height 23
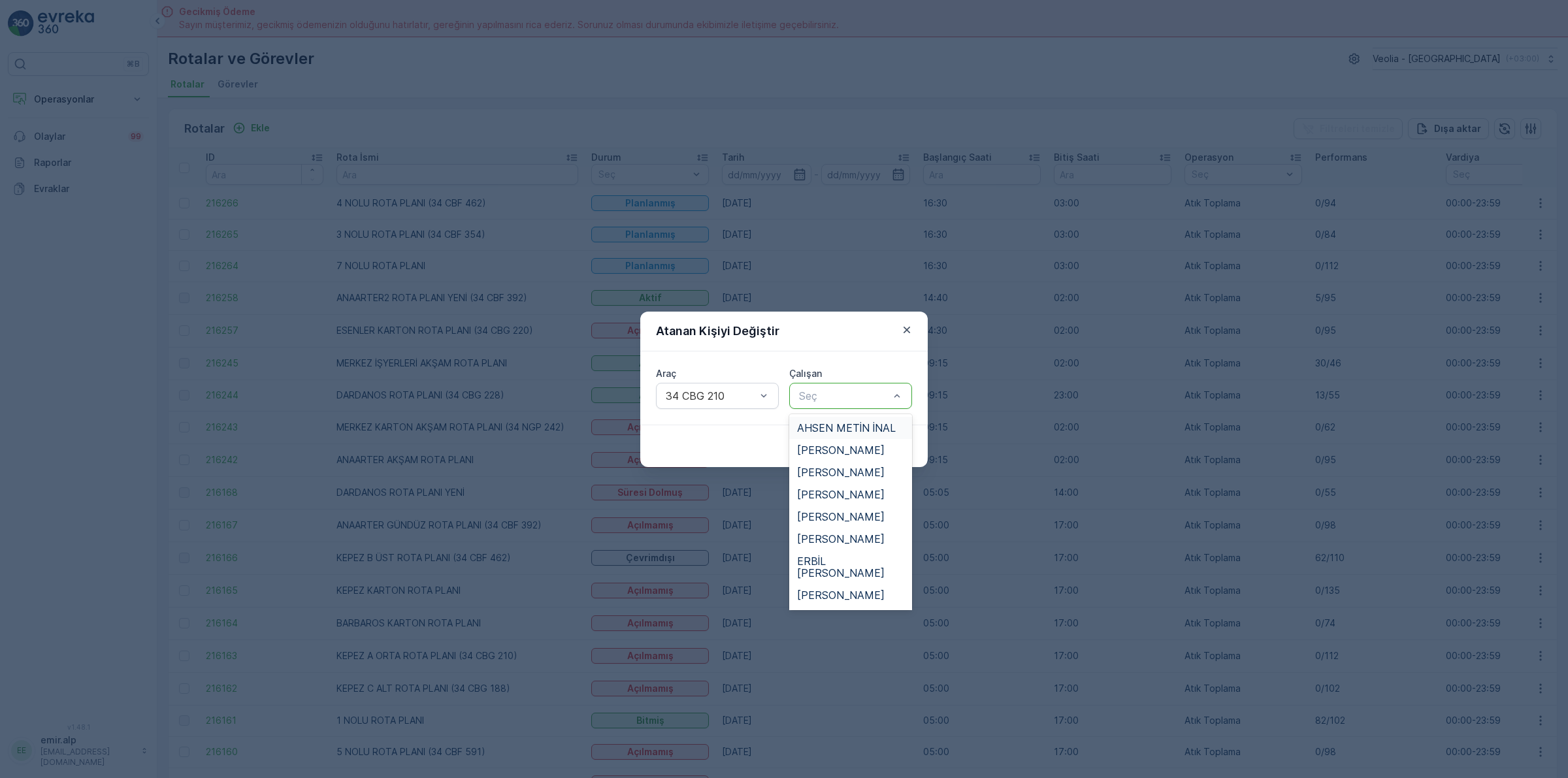
click at [842, 398] on div at bounding box center [843, 396] width 93 height 12
type input "CAP"
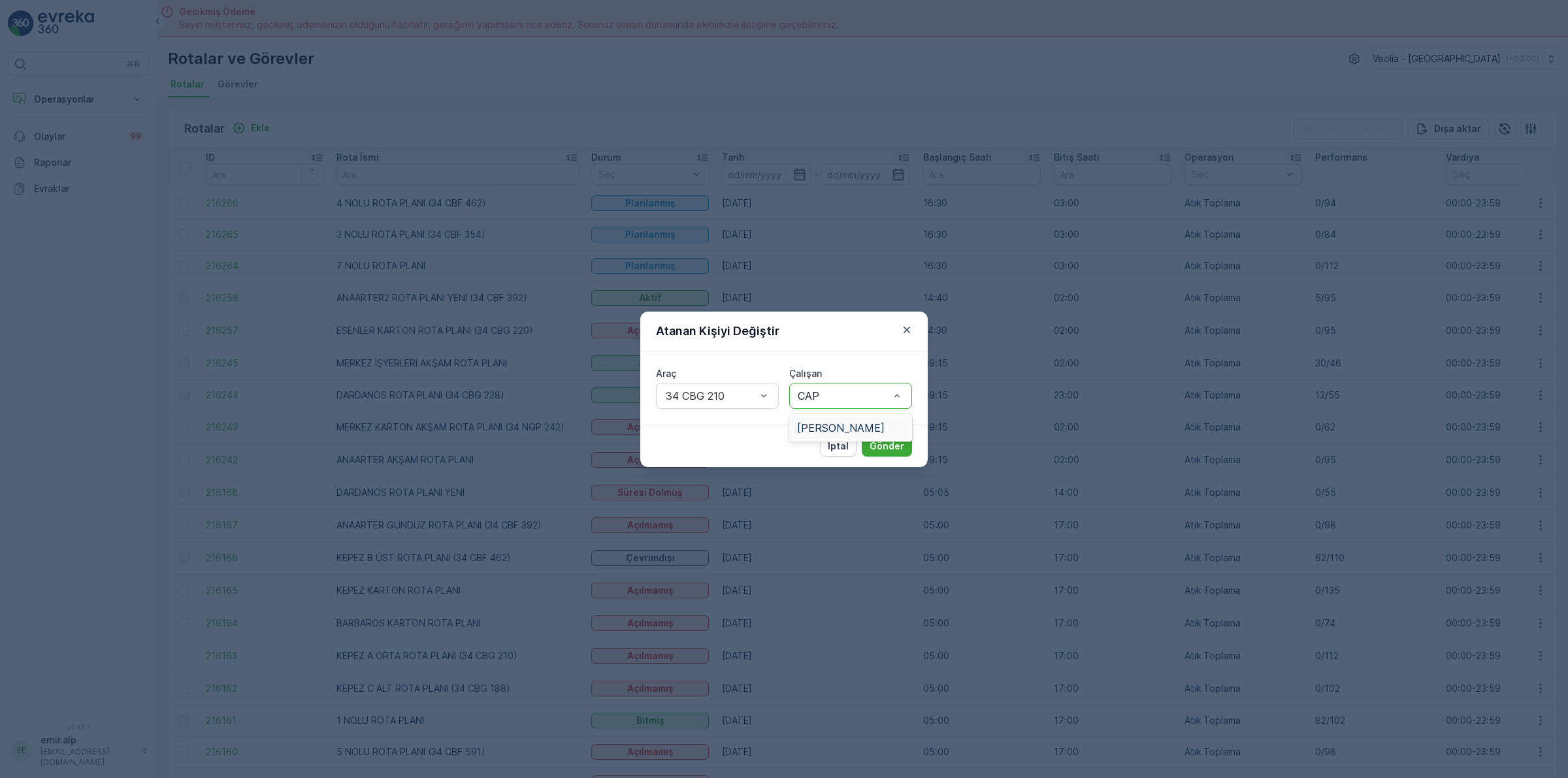
click at [844, 419] on div "[PERSON_NAME]" at bounding box center [850, 428] width 122 height 23
click at [882, 449] on p "Gönder" at bounding box center [886, 446] width 34 height 13
